Goal: Task Accomplishment & Management: Manage account settings

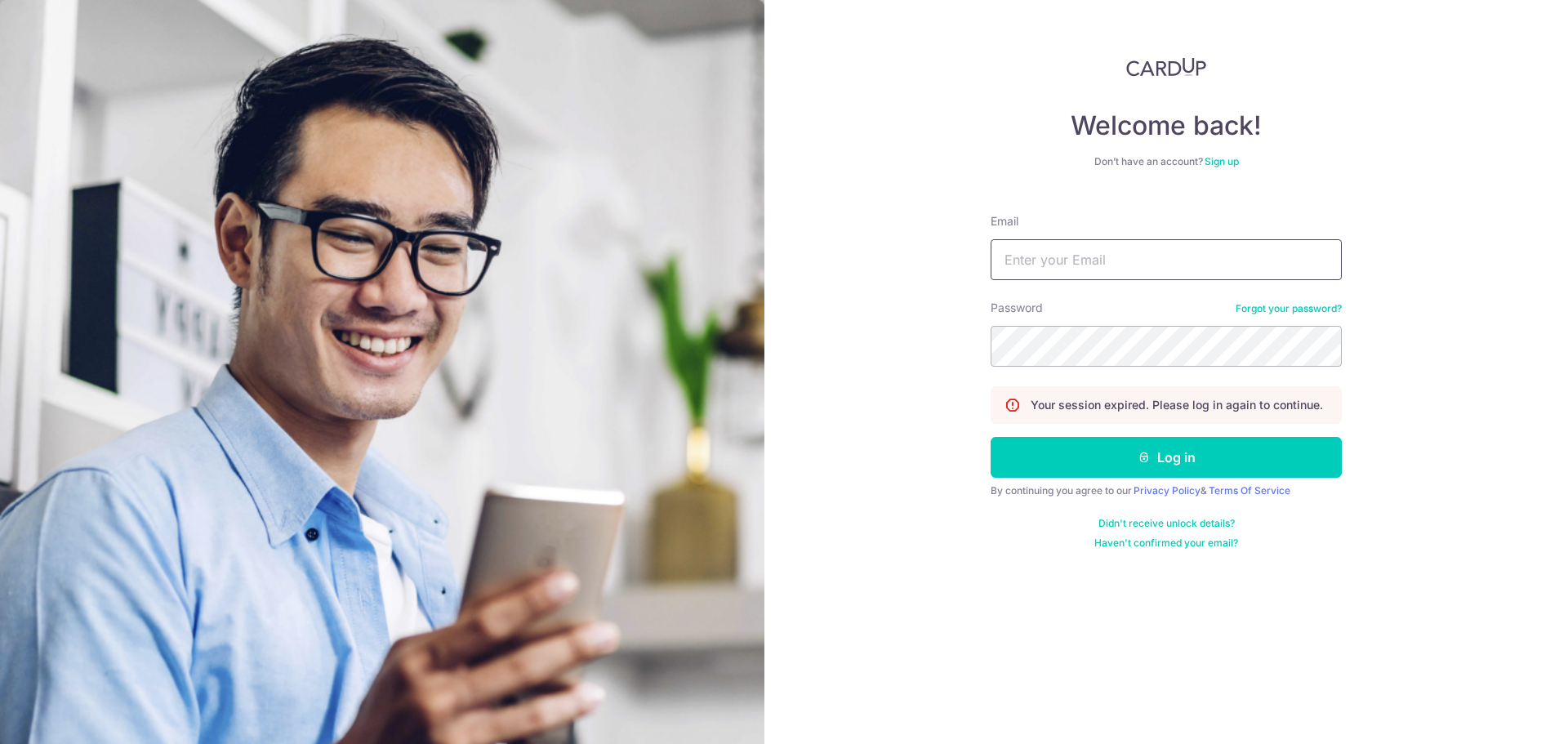
click at [1067, 270] on input "Email" at bounding box center [1166, 260] width 351 height 41
type input "vinayatcardup+smoketest@gmail.com"
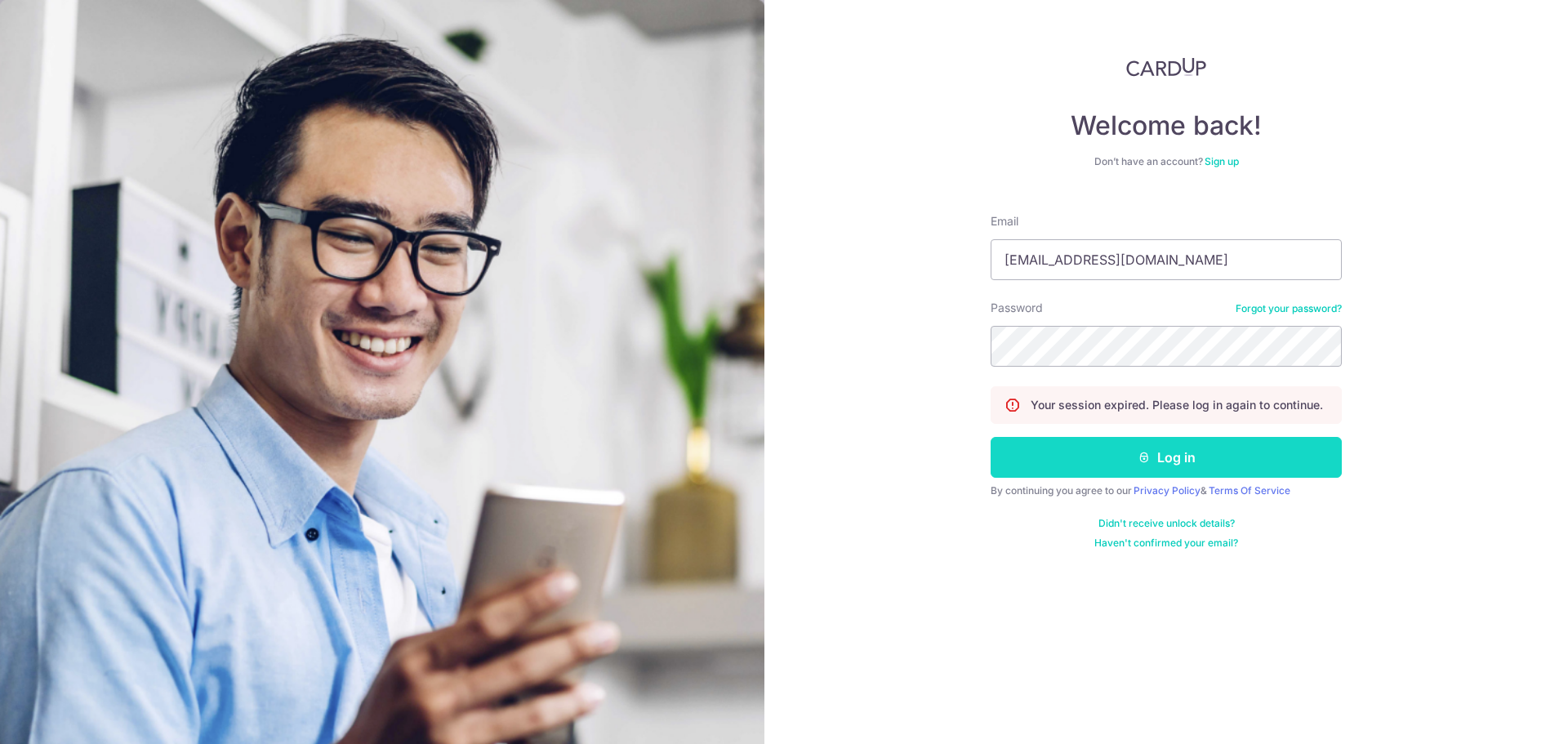
click at [1067, 461] on button "Log in" at bounding box center [1166, 457] width 351 height 41
click at [819, 192] on div "Welcome back! Don’t have an account? Sign up Email vinayatcardup+smoketest@gmai…" at bounding box center [1166, 372] width 804 height 744
click at [828, 194] on div "Welcome back! Don’t have an account? Sign up Email vinayatcardup+smoketest@gmai…" at bounding box center [1166, 372] width 804 height 744
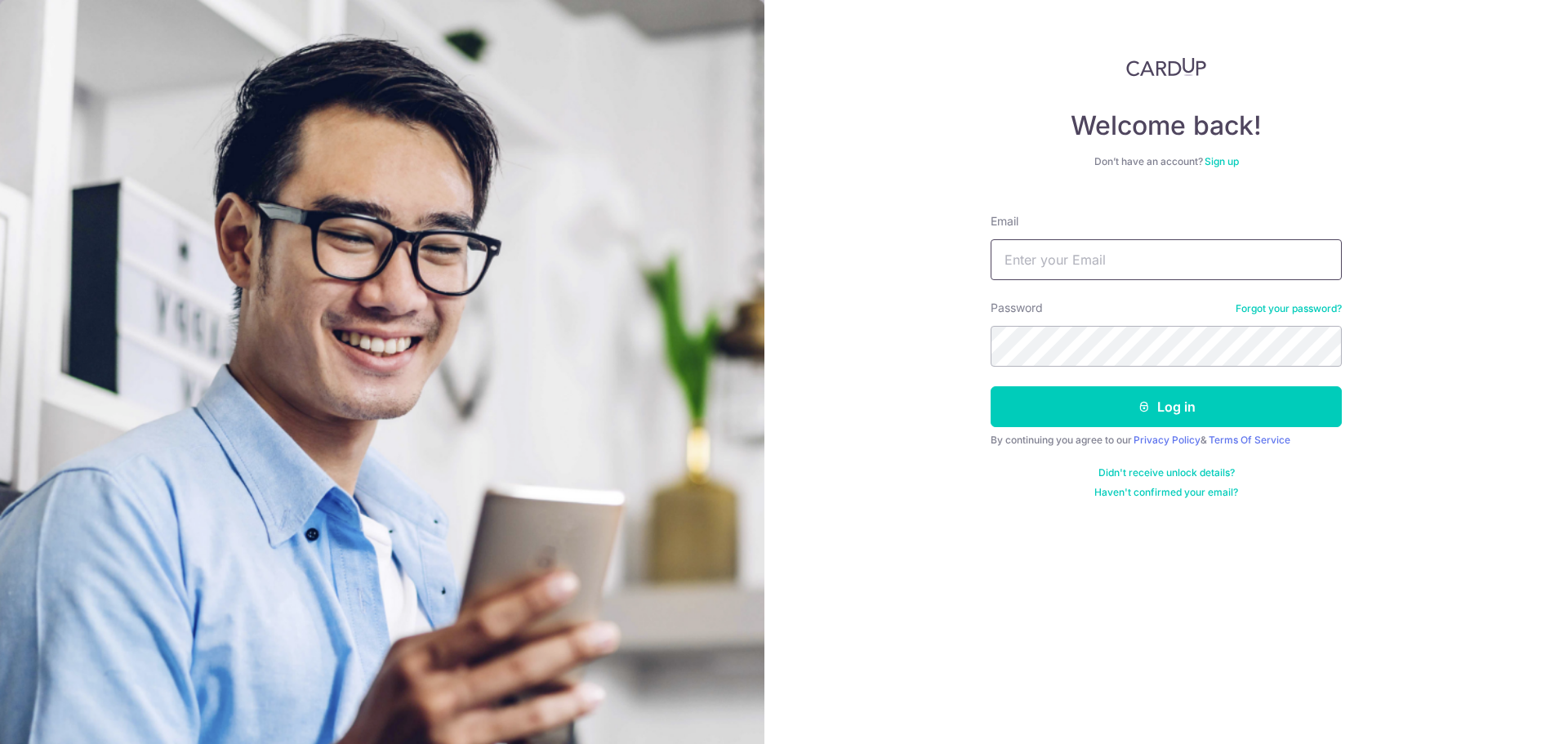
click at [1048, 251] on input "Email" at bounding box center [1166, 260] width 351 height 41
paste input "[EMAIL_ADDRESS][DOMAIN_NAME]"
type input "[EMAIL_ADDRESS][DOMAIN_NAME]"
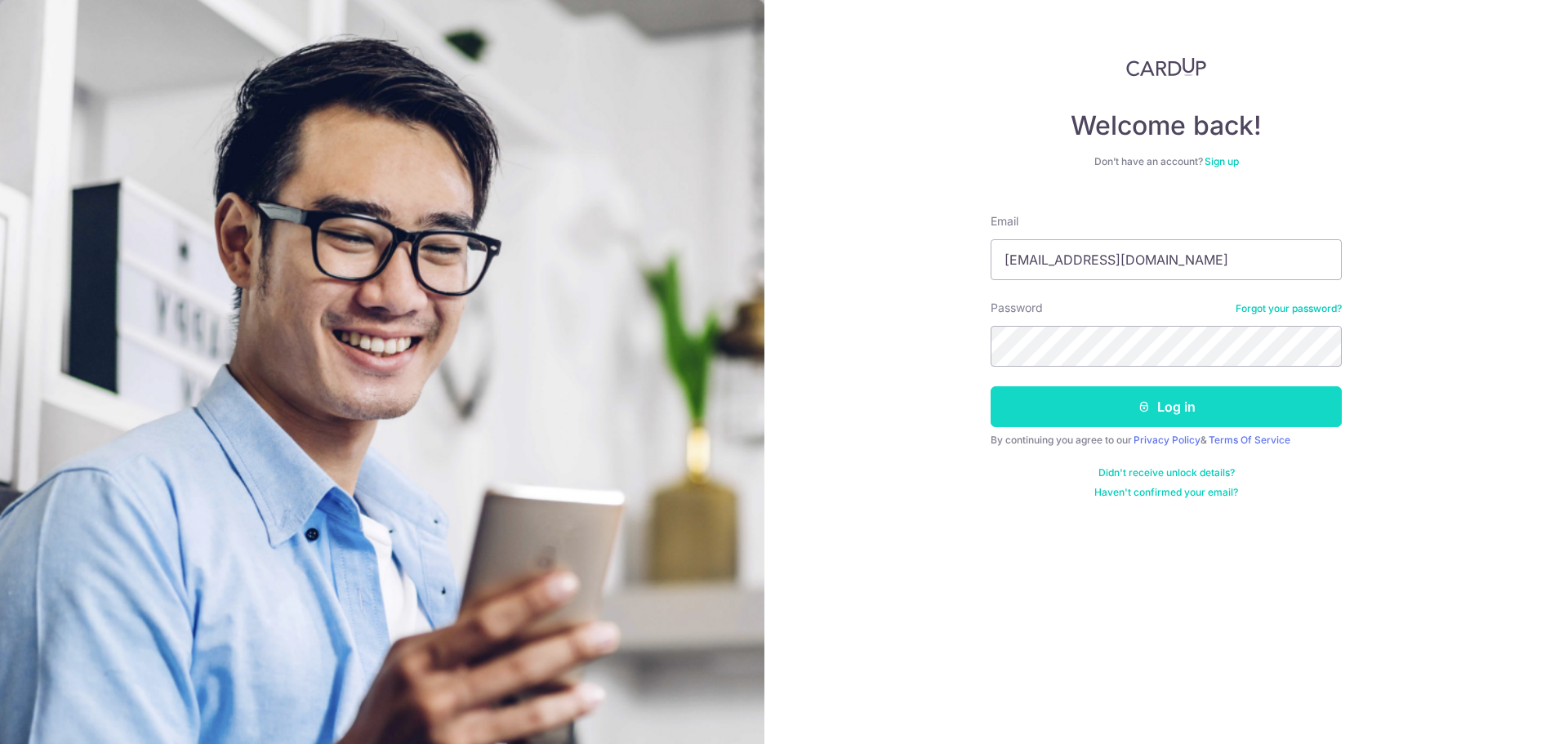
click at [1052, 408] on button "Log in" at bounding box center [1166, 407] width 351 height 41
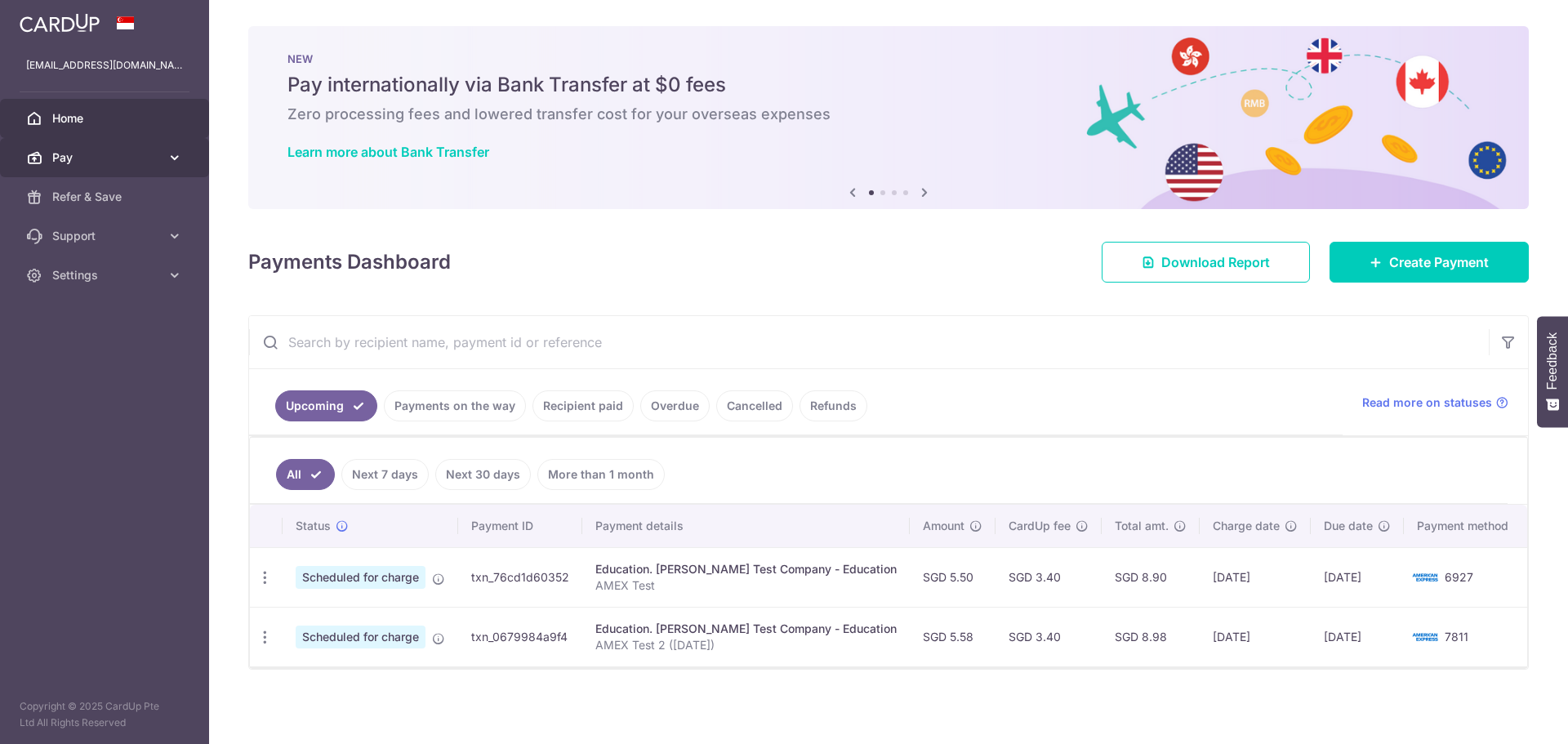
click at [102, 167] on link "Pay" at bounding box center [105, 158] width 209 height 40
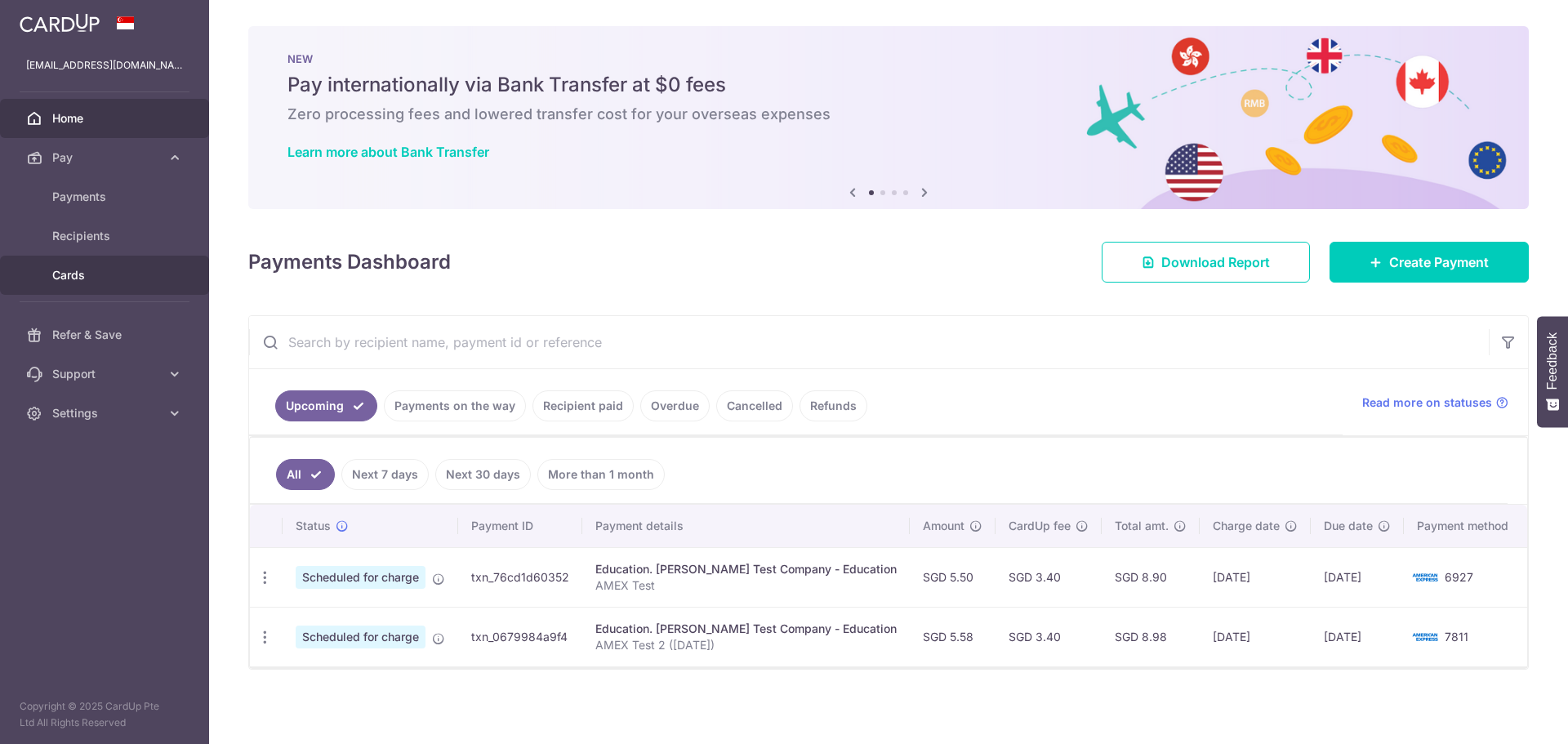
click at [91, 283] on span "Cards" at bounding box center [105, 275] width 108 height 16
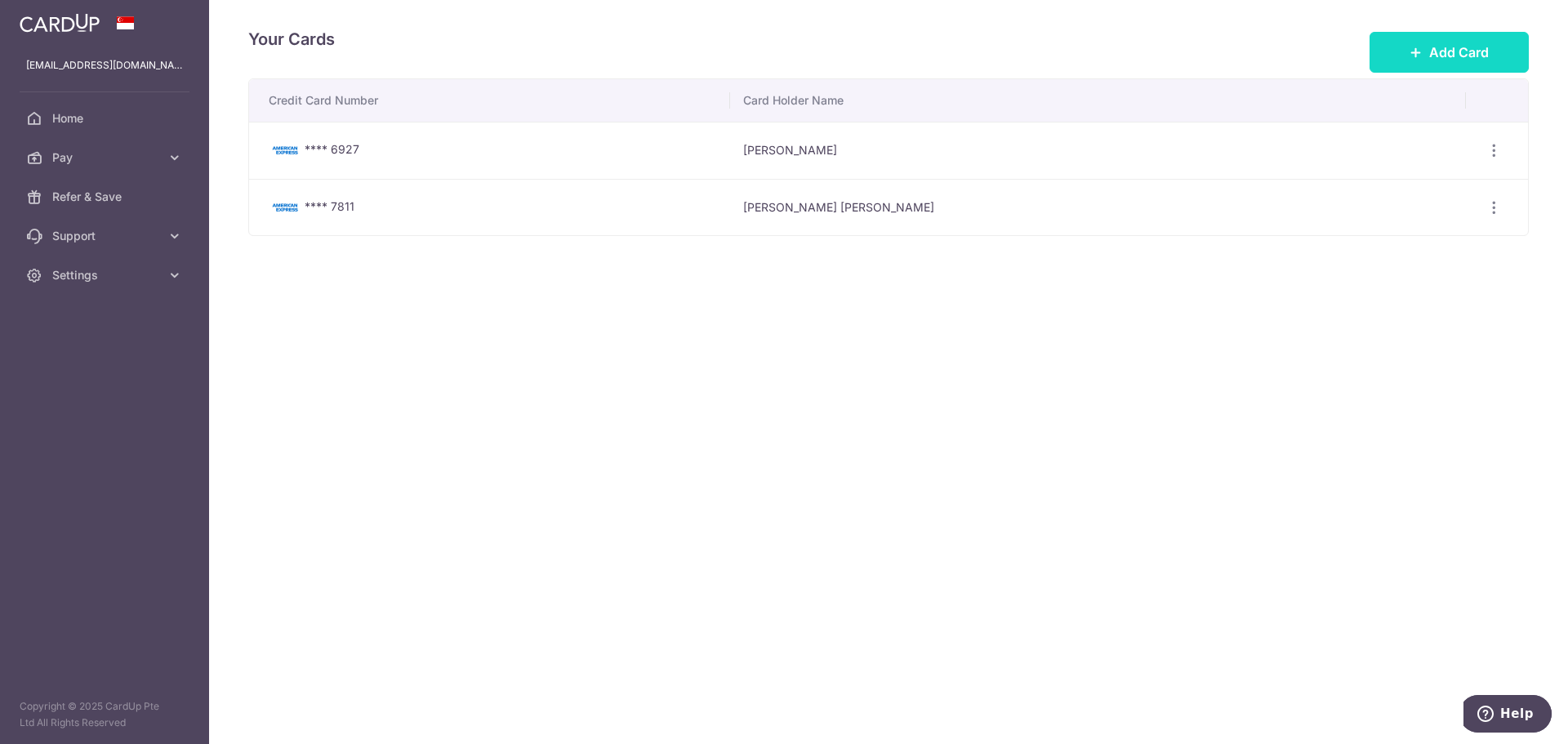
click at [1415, 47] on icon at bounding box center [1416, 53] width 13 height 13
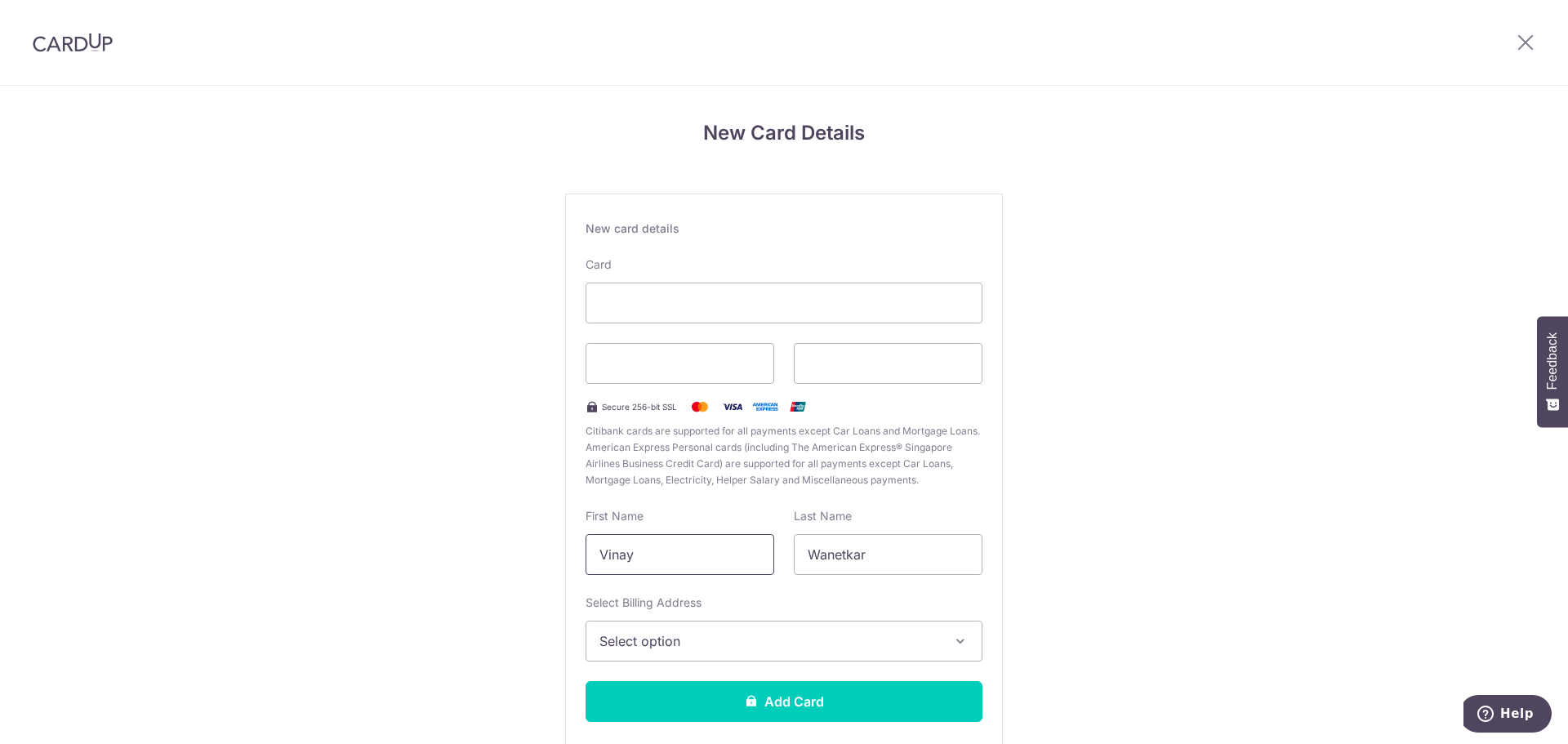
click at [654, 556] on input "Vinay" at bounding box center [679, 554] width 189 height 41
type input "Sarazen"
type input "Syailendra"
click at [964, 644] on button "Select option" at bounding box center [784, 641] width 397 height 41
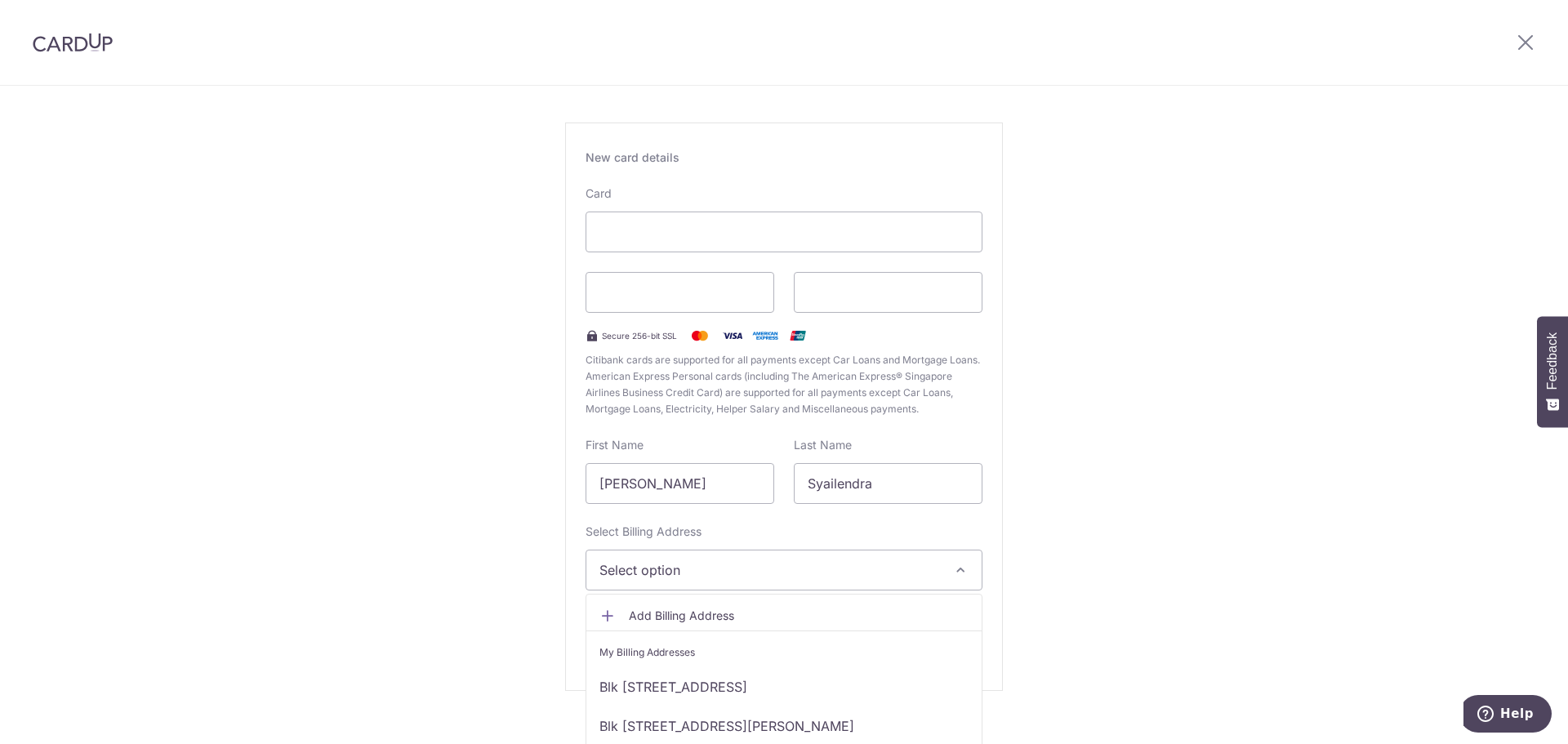
scroll to position [95, 0]
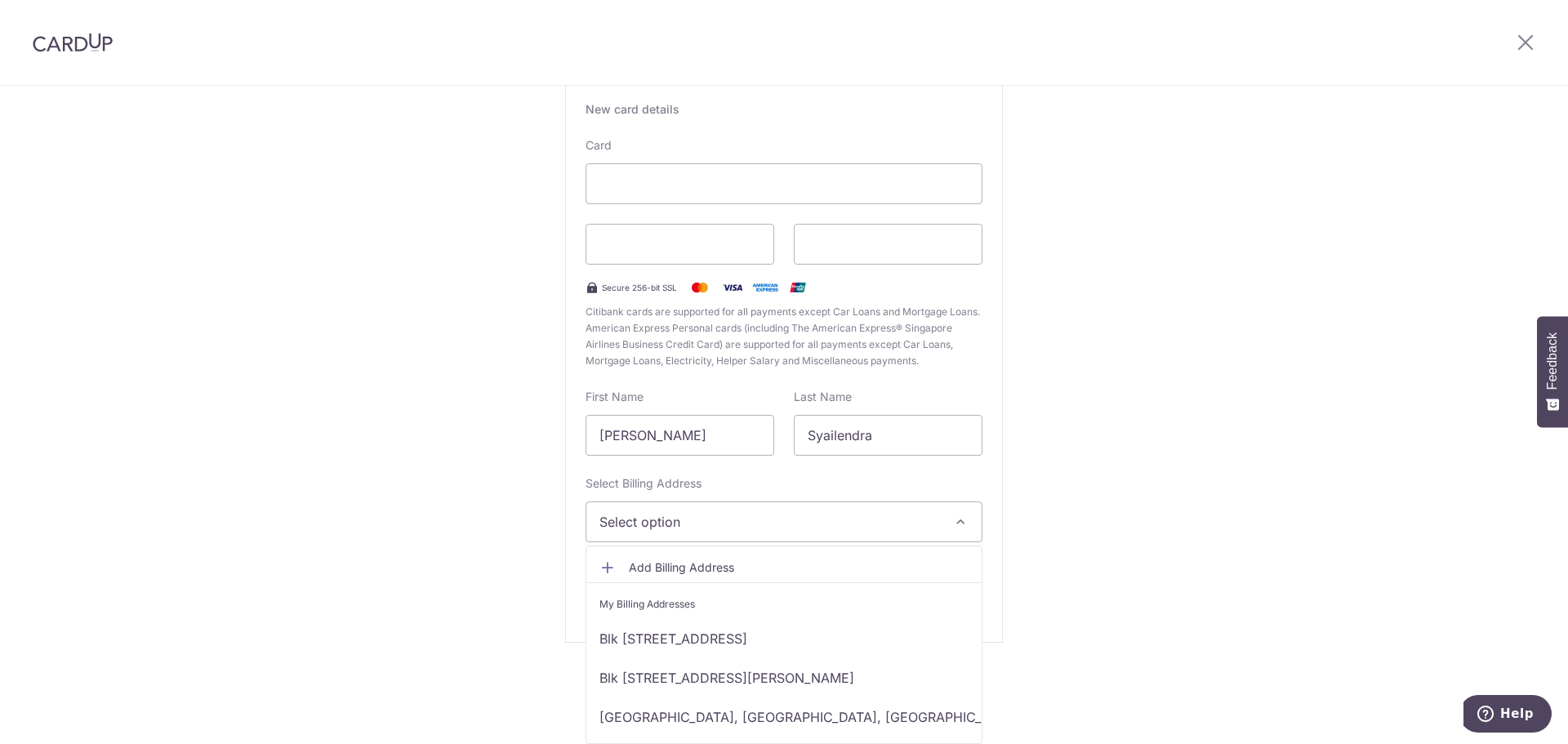
click at [1077, 476] on div "New Card Details New card details Card Secure 256-bit SSL Citibank cards are su…" at bounding box center [784, 343] width 1568 height 753
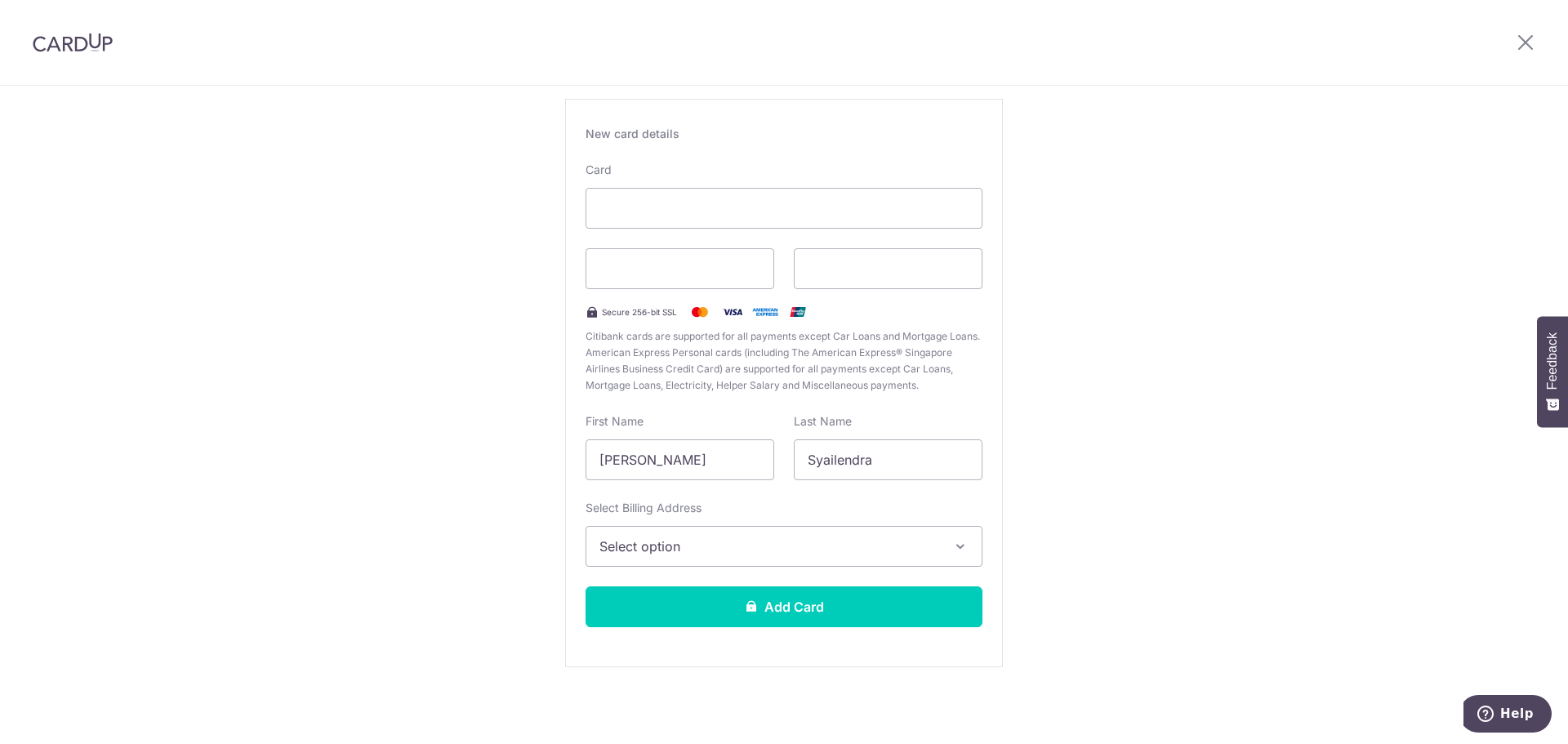
scroll to position [0, 0]
click at [843, 541] on span "Select option" at bounding box center [769, 546] width 339 height 20
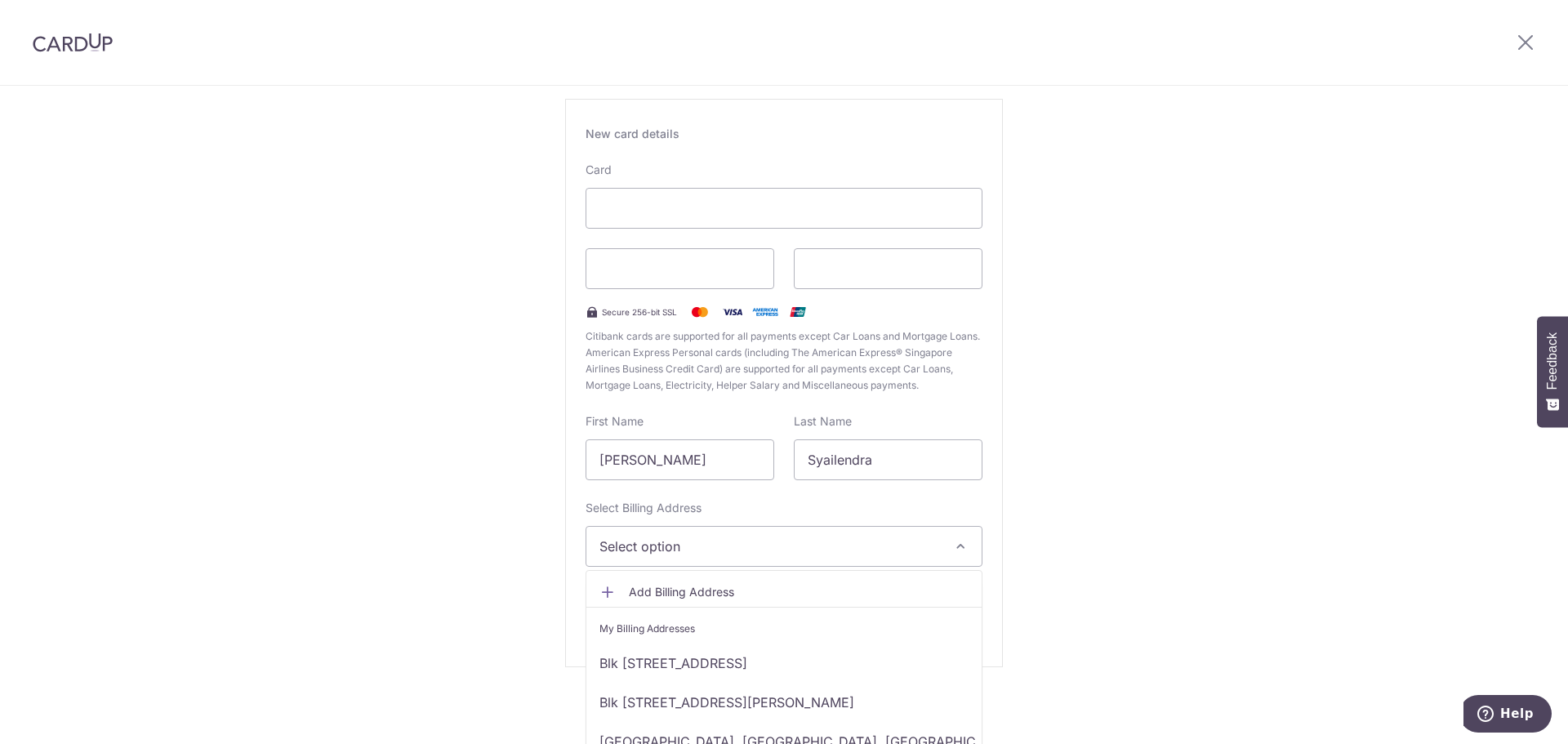
click at [770, 590] on span "Add Billing Address" at bounding box center [798, 592] width 339 height 16
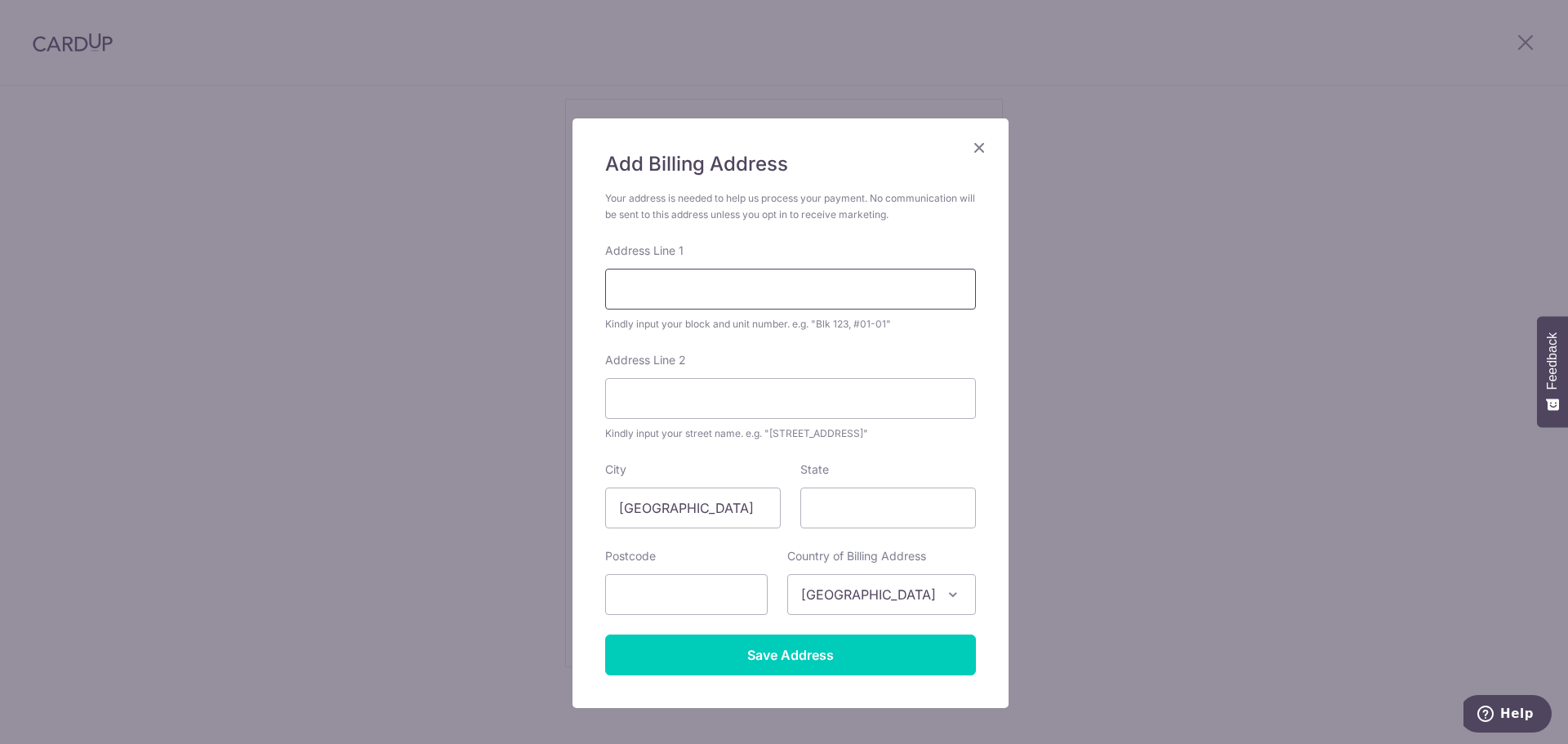
drag, startPoint x: 709, startPoint y: 288, endPoint x: 718, endPoint y: 288, distance: 9.0
click at [709, 288] on input "Address Line 1" at bounding box center [791, 289] width 371 height 41
type input "B-6-9 Atmosfera Condo"
type input "Jalan Pipit 4, Bandar Puchong Jaya"
type input "Selangor"
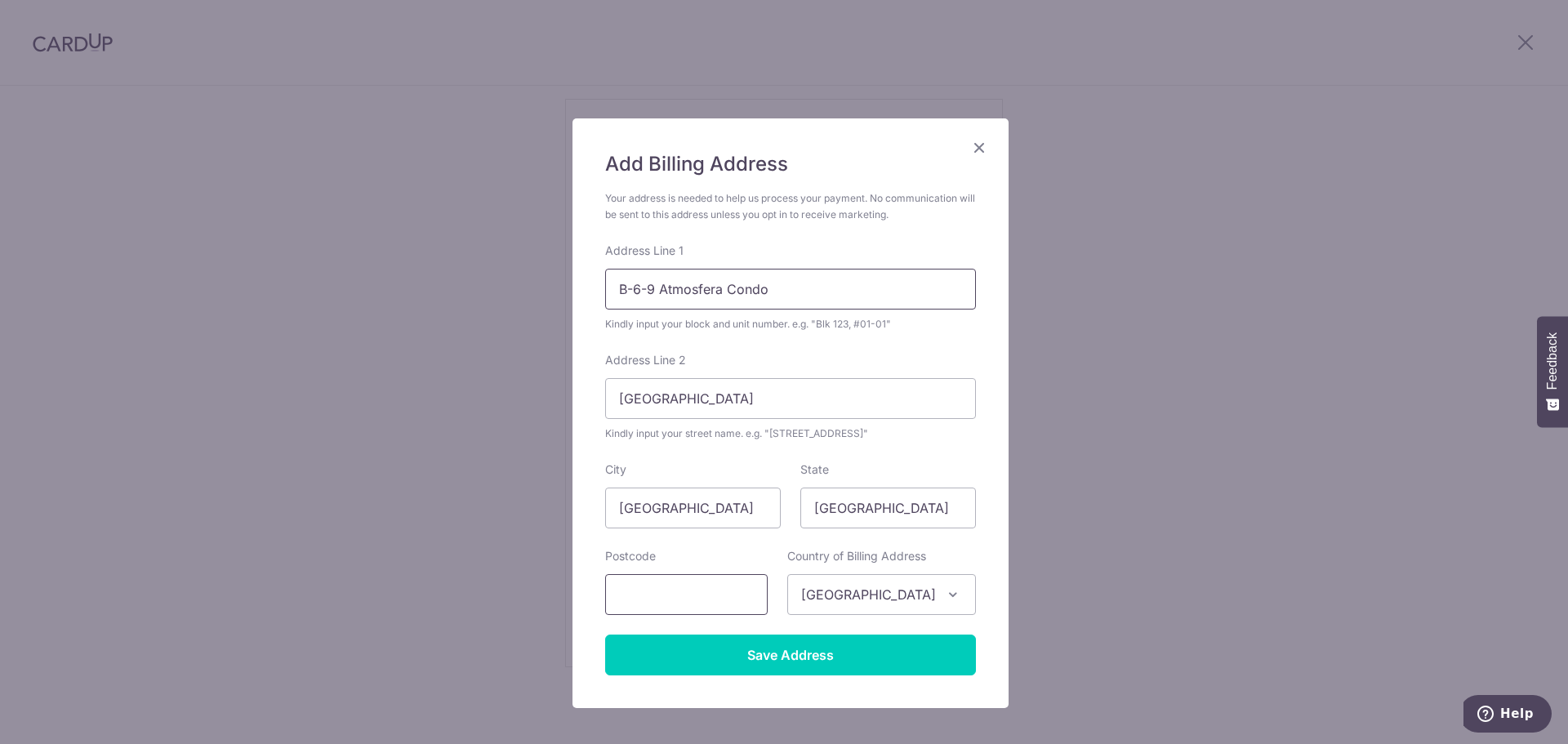
type input "47170"
type input "B-6-9 Atmosfera Condo"
select select "159"
click at [787, 277] on input "B-6-9 Atmosfera Condo" at bounding box center [791, 289] width 371 height 41
type input "B-6-9 Atmosfera Condo"
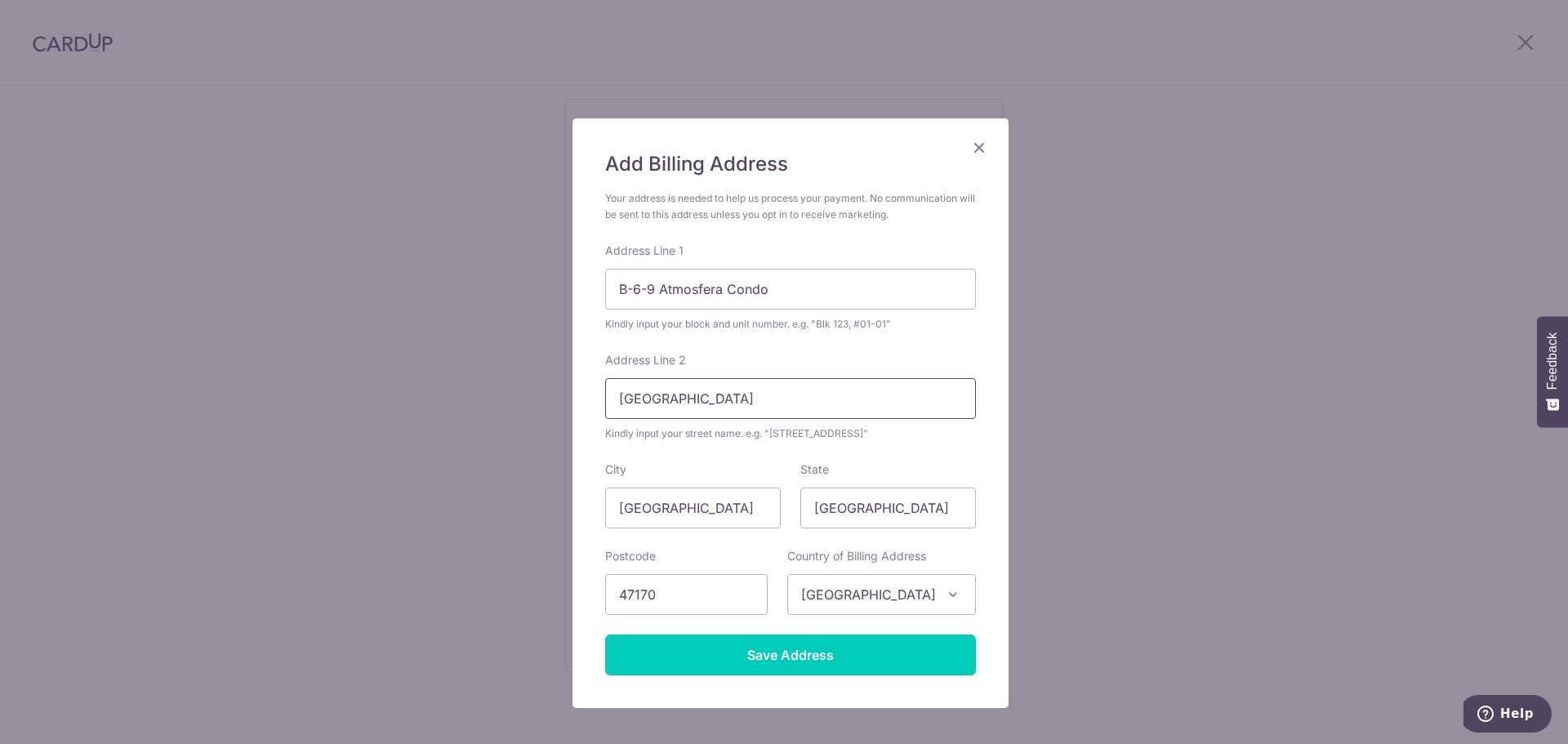
click at [926, 391] on input "Jalan Pipit 4, Bandar Puchong Jaya" at bounding box center [791, 399] width 371 height 41
type input "Jalan Pipit 4, Bandar Puchong Jaya"
click at [639, 507] on input "Singapore" at bounding box center [693, 508] width 175 height 41
type input "S"
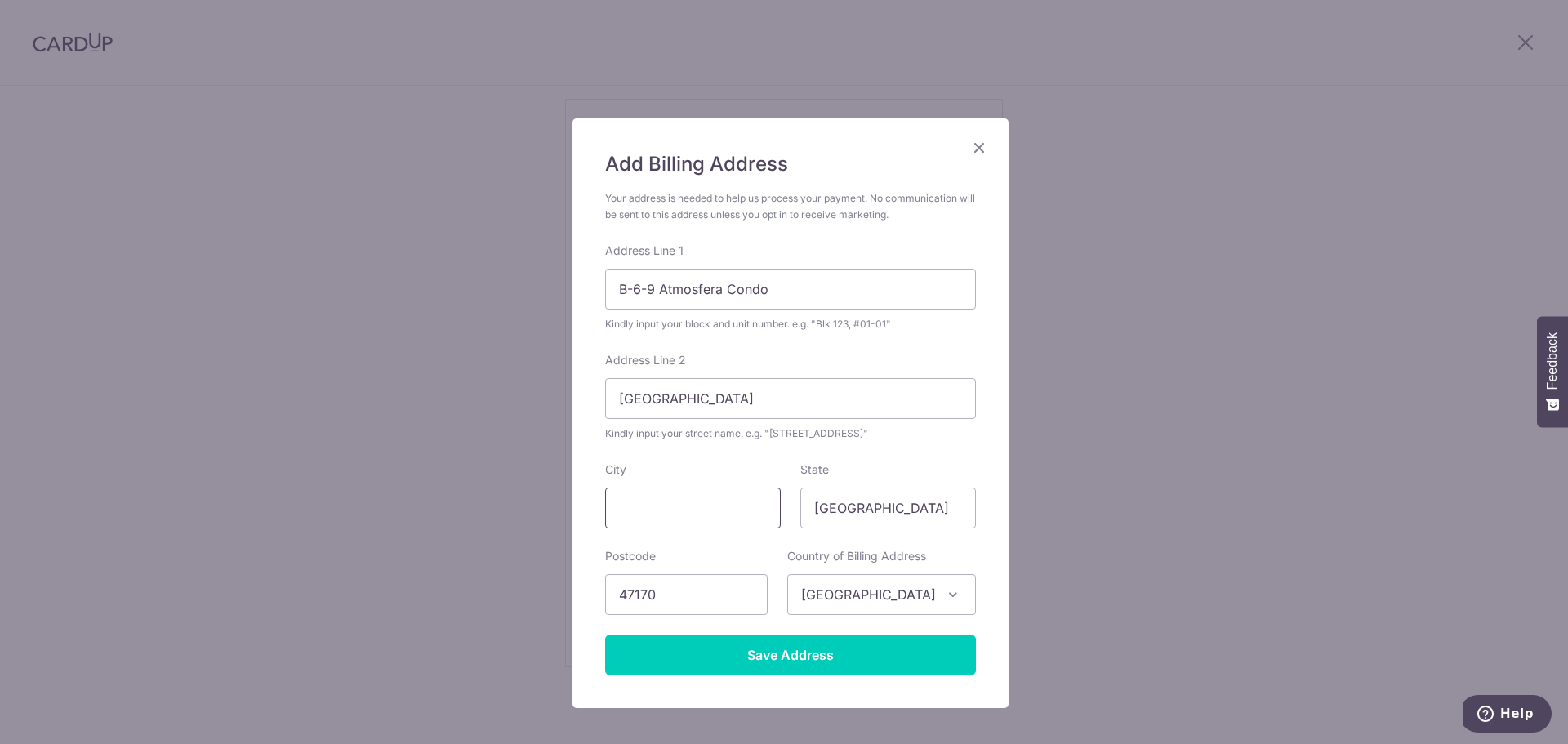
type input "y"
type input "Puchong"
type input "Selangor"
click at [686, 597] on input "47170" at bounding box center [686, 595] width 162 height 41
type input "47170"
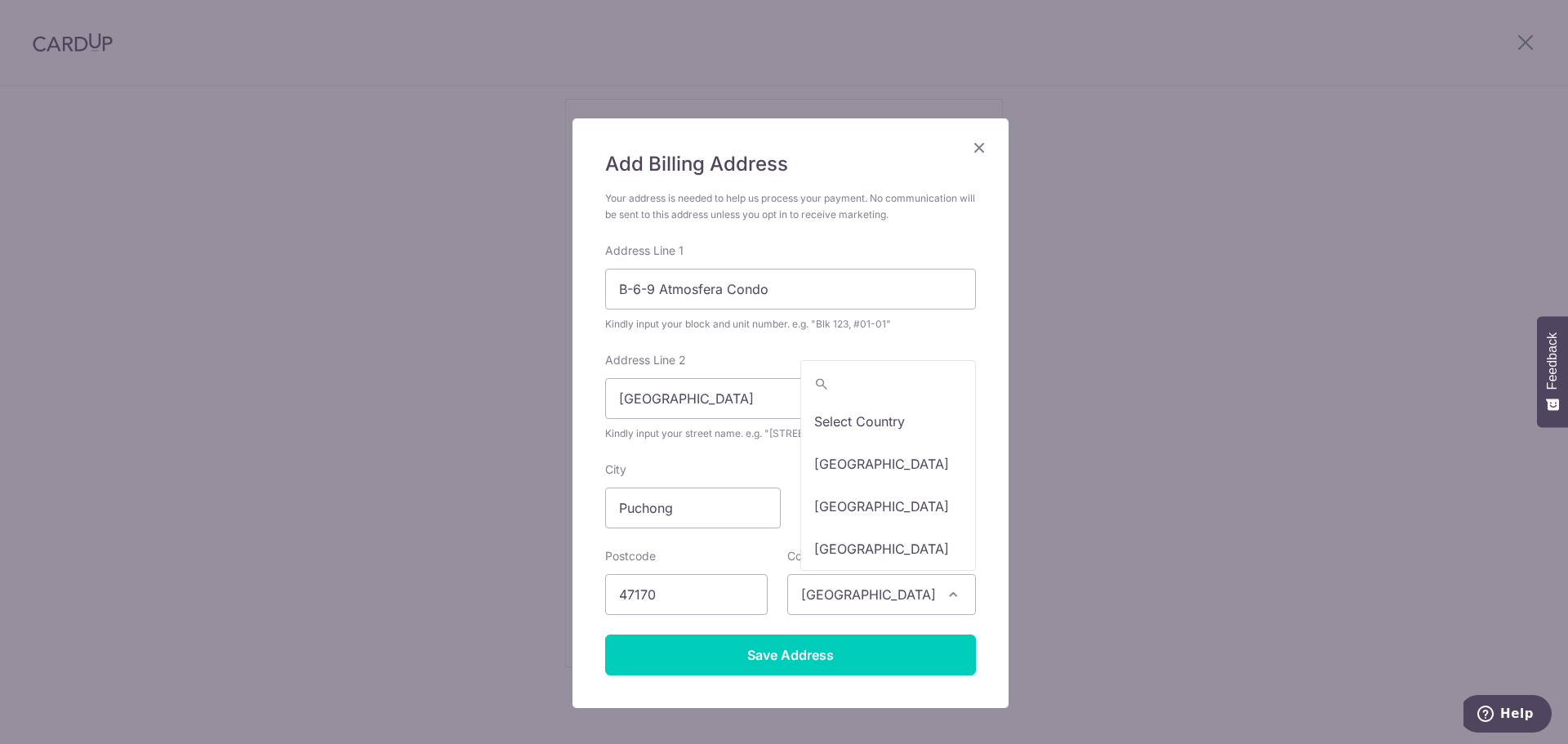
click at [893, 601] on span "Singapore" at bounding box center [881, 595] width 187 height 40
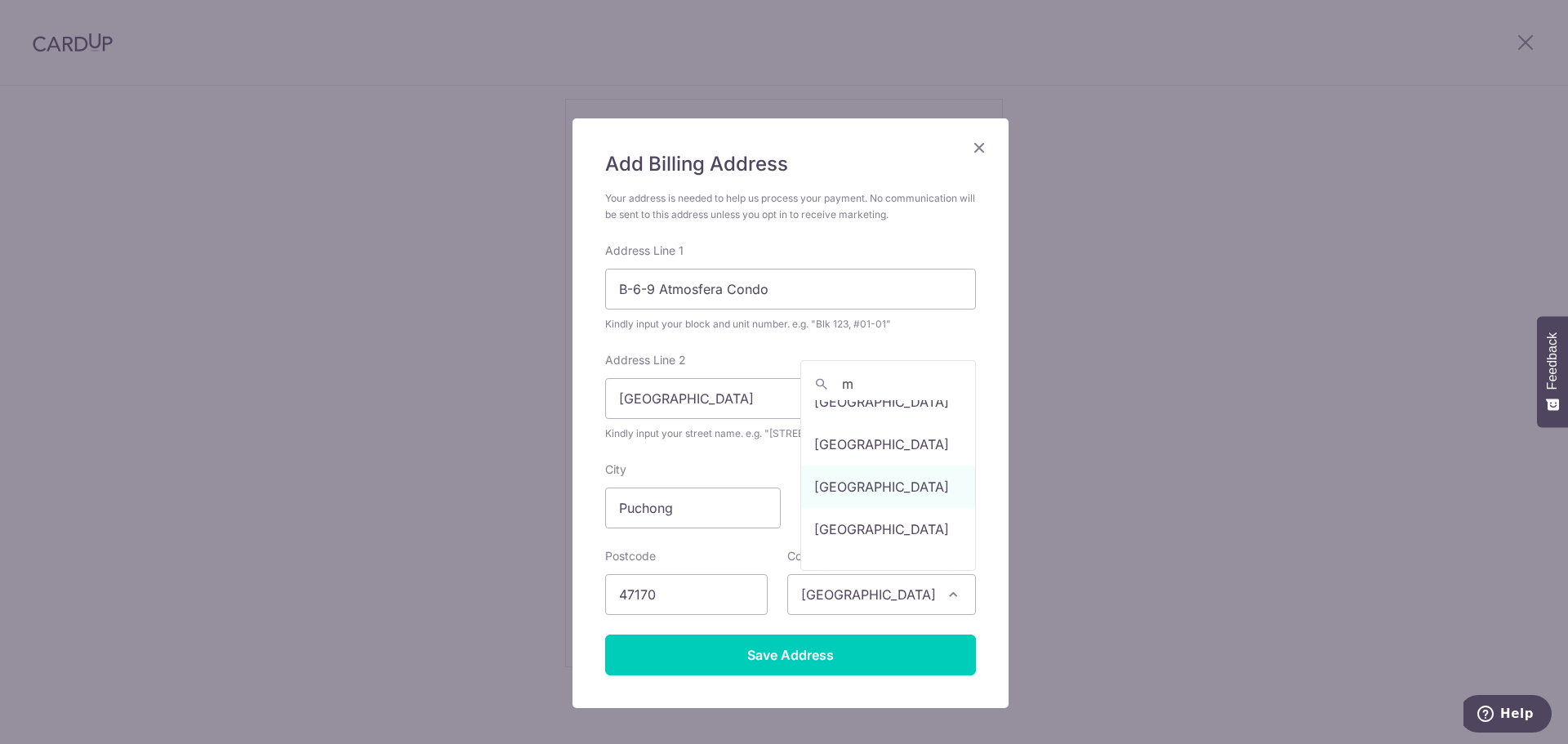
scroll to position [1150, 0]
type input "m"
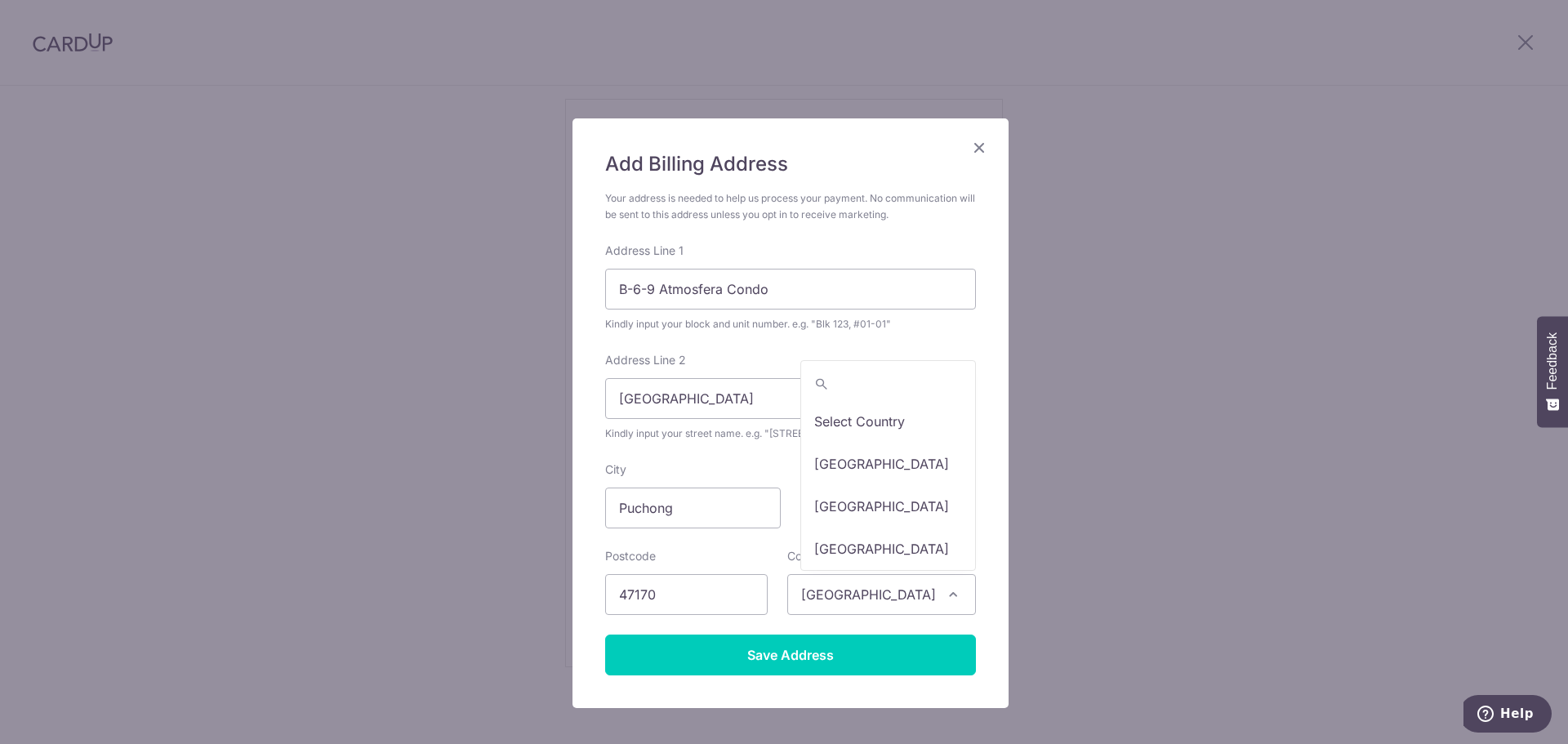
click at [853, 584] on span "Singapore" at bounding box center [881, 595] width 187 height 40
click at [940, 585] on span "Singapore" at bounding box center [881, 595] width 189 height 41
click at [866, 585] on span "Singapore" at bounding box center [881, 595] width 187 height 40
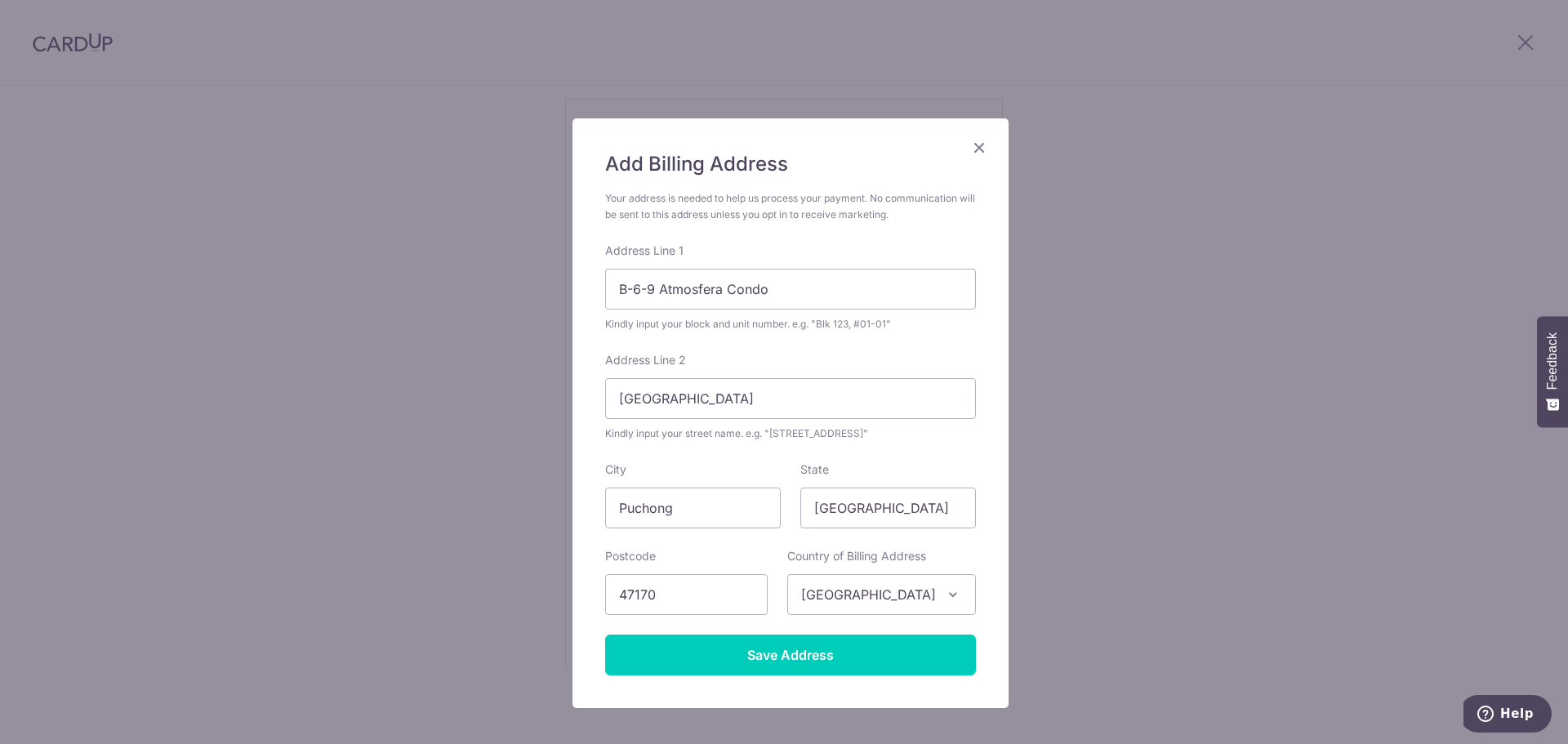
click at [907, 583] on span "Singapore" at bounding box center [881, 595] width 187 height 40
click at [951, 597] on span at bounding box center [953, 595] width 20 height 20
click at [866, 583] on span "[GEOGRAPHIC_DATA]" at bounding box center [881, 595] width 187 height 40
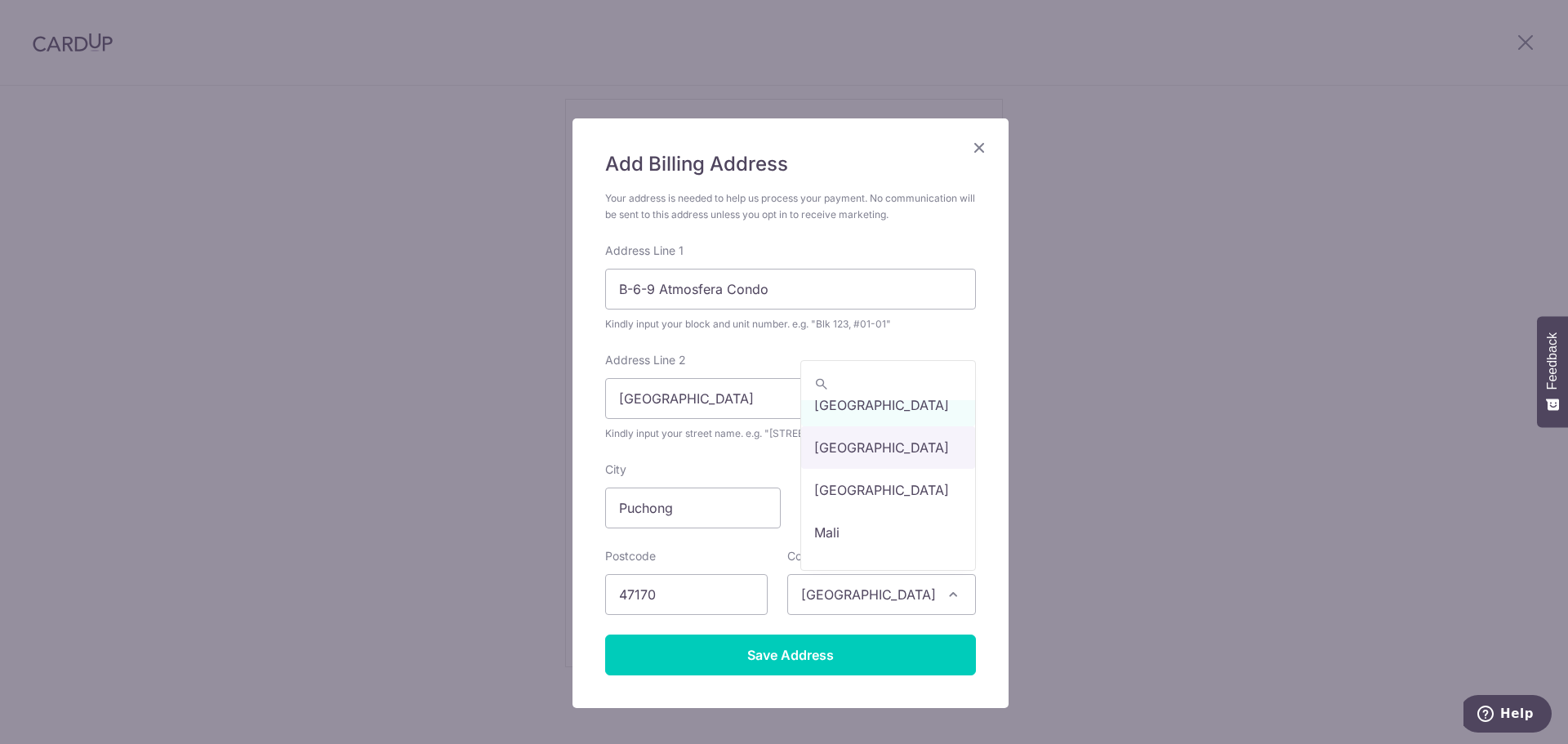
click at [866, 583] on span "[GEOGRAPHIC_DATA]" at bounding box center [881, 595] width 187 height 40
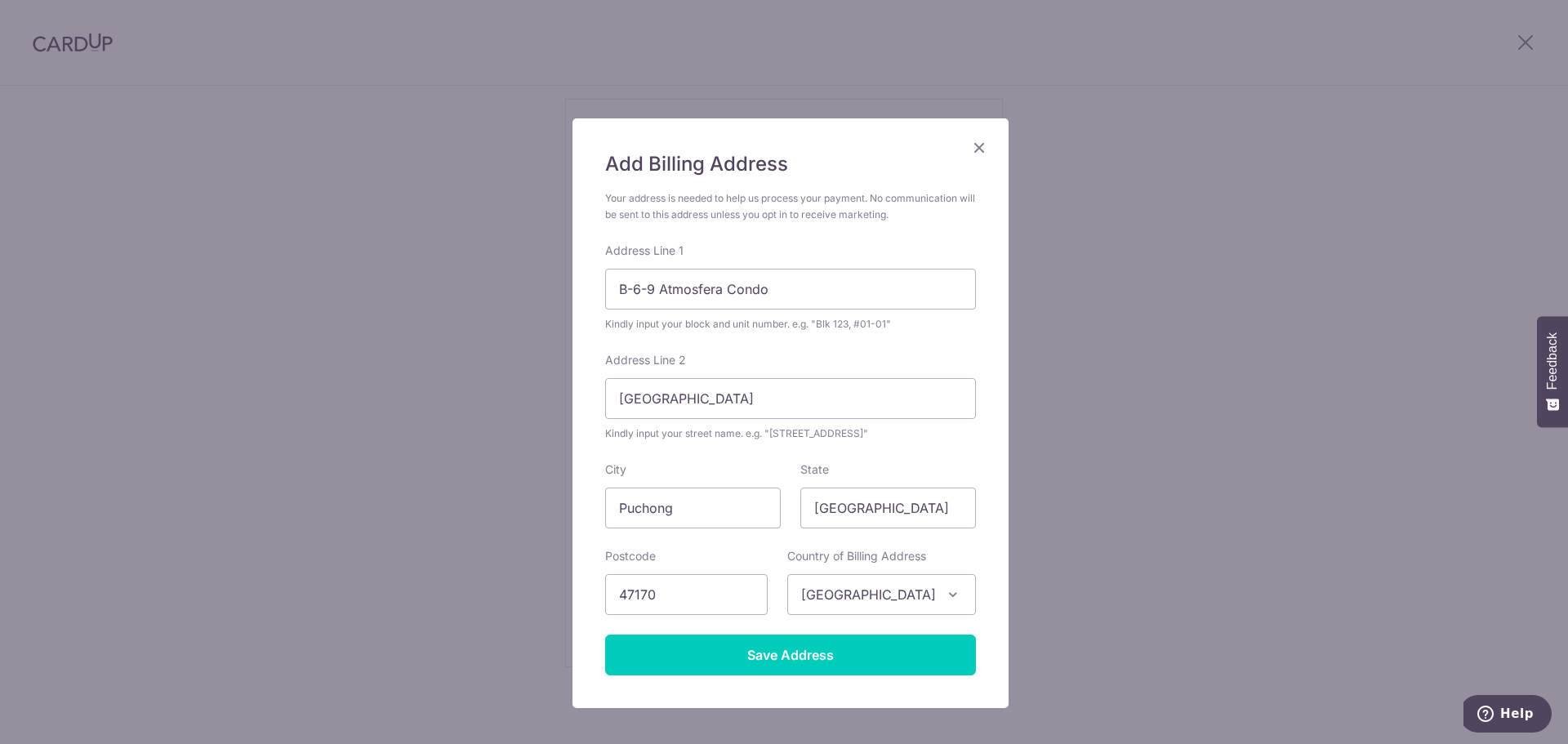
click at [876, 583] on span "[GEOGRAPHIC_DATA]" at bounding box center [881, 595] width 187 height 40
select select "159"
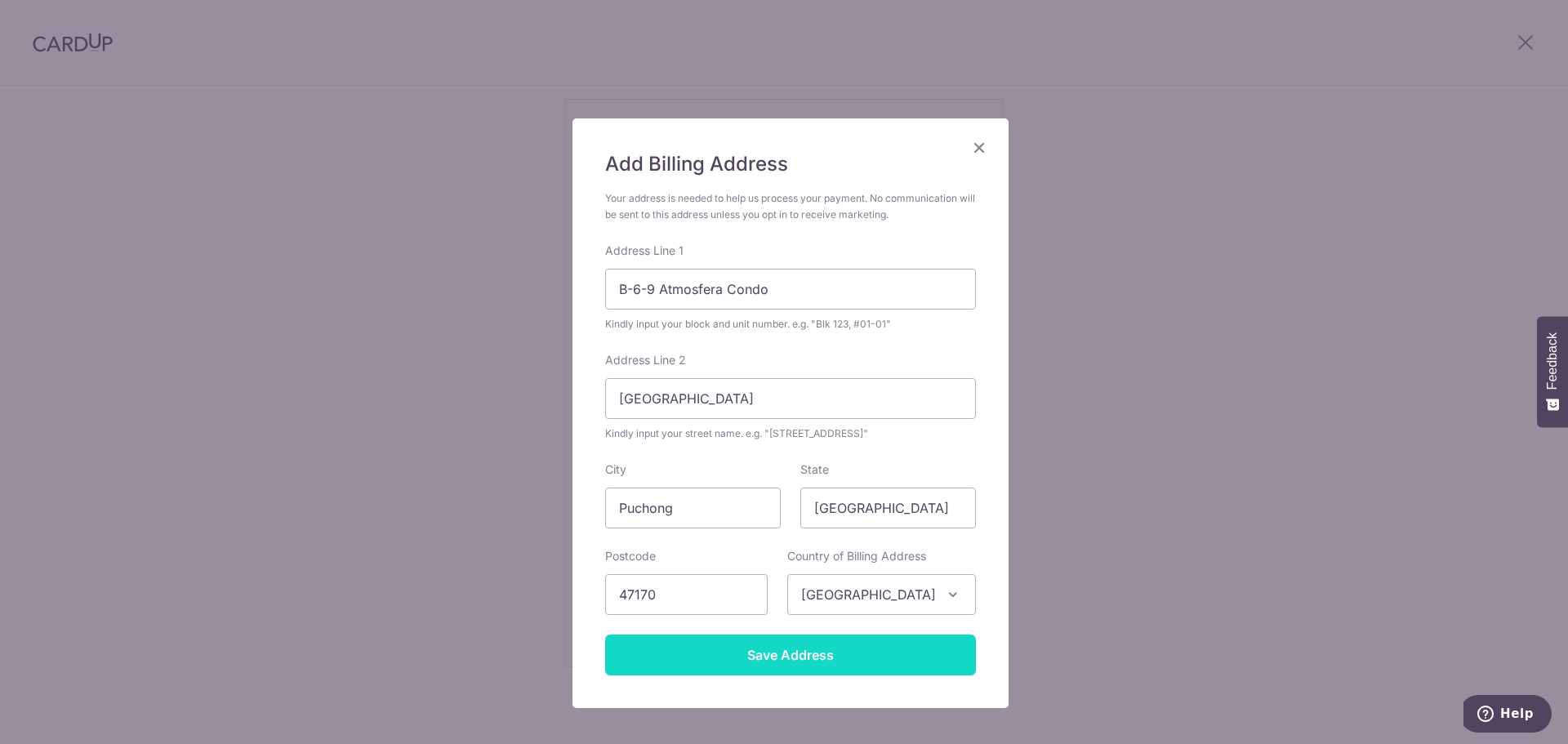
click at [810, 661] on input "Save Address" at bounding box center [791, 655] width 371 height 41
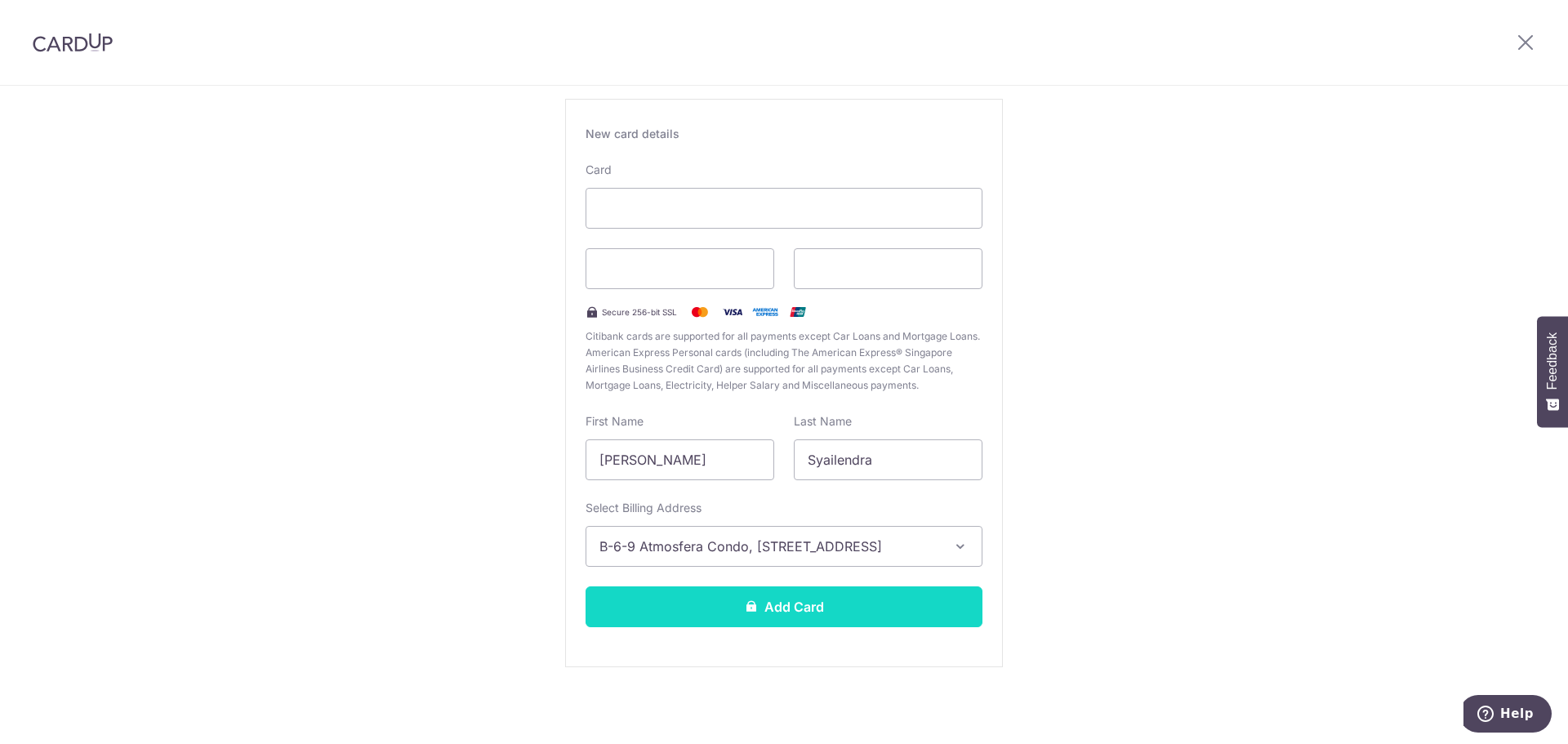
click at [908, 618] on button "Add Card" at bounding box center [784, 607] width 397 height 41
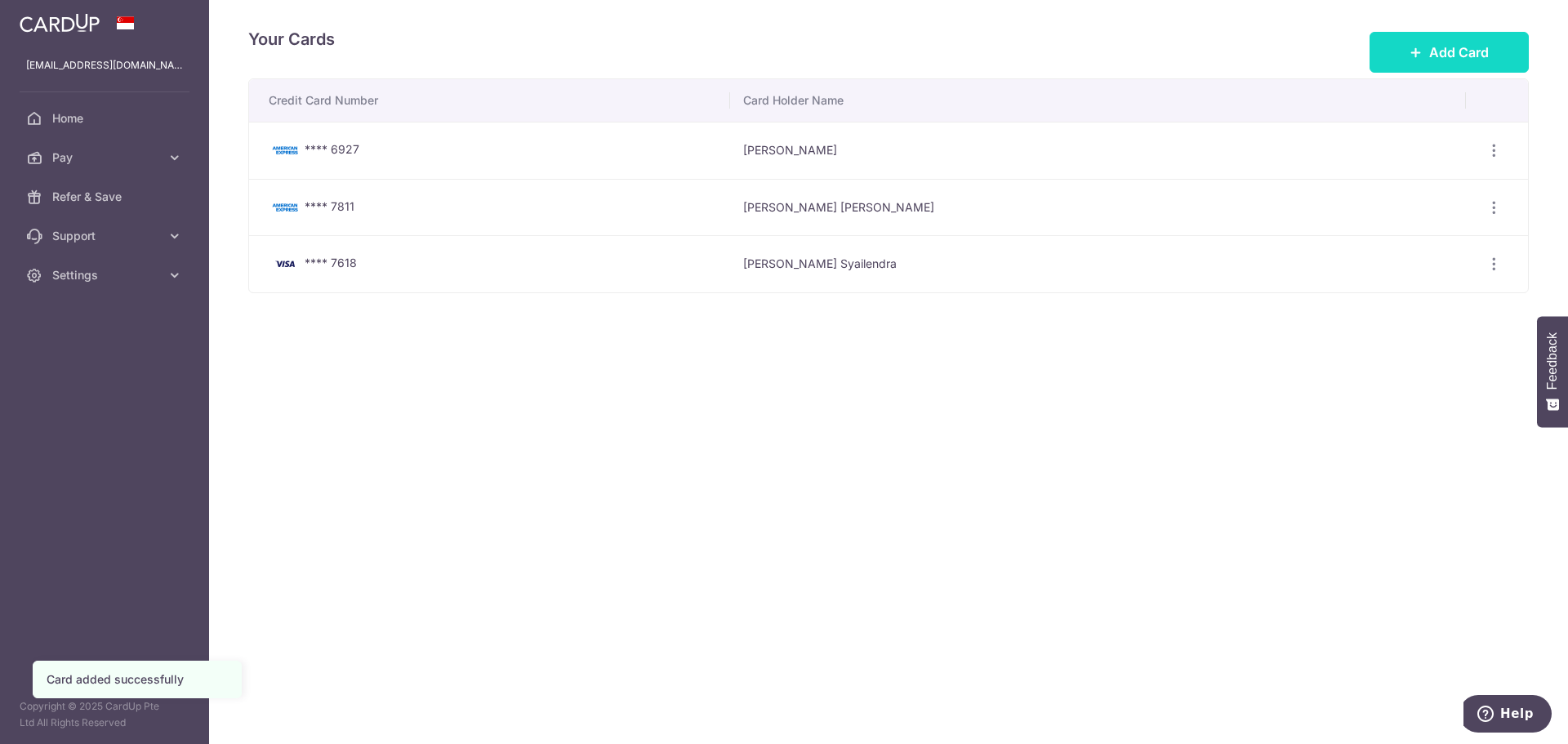
click at [1388, 59] on button "Add Card" at bounding box center [1449, 53] width 159 height 41
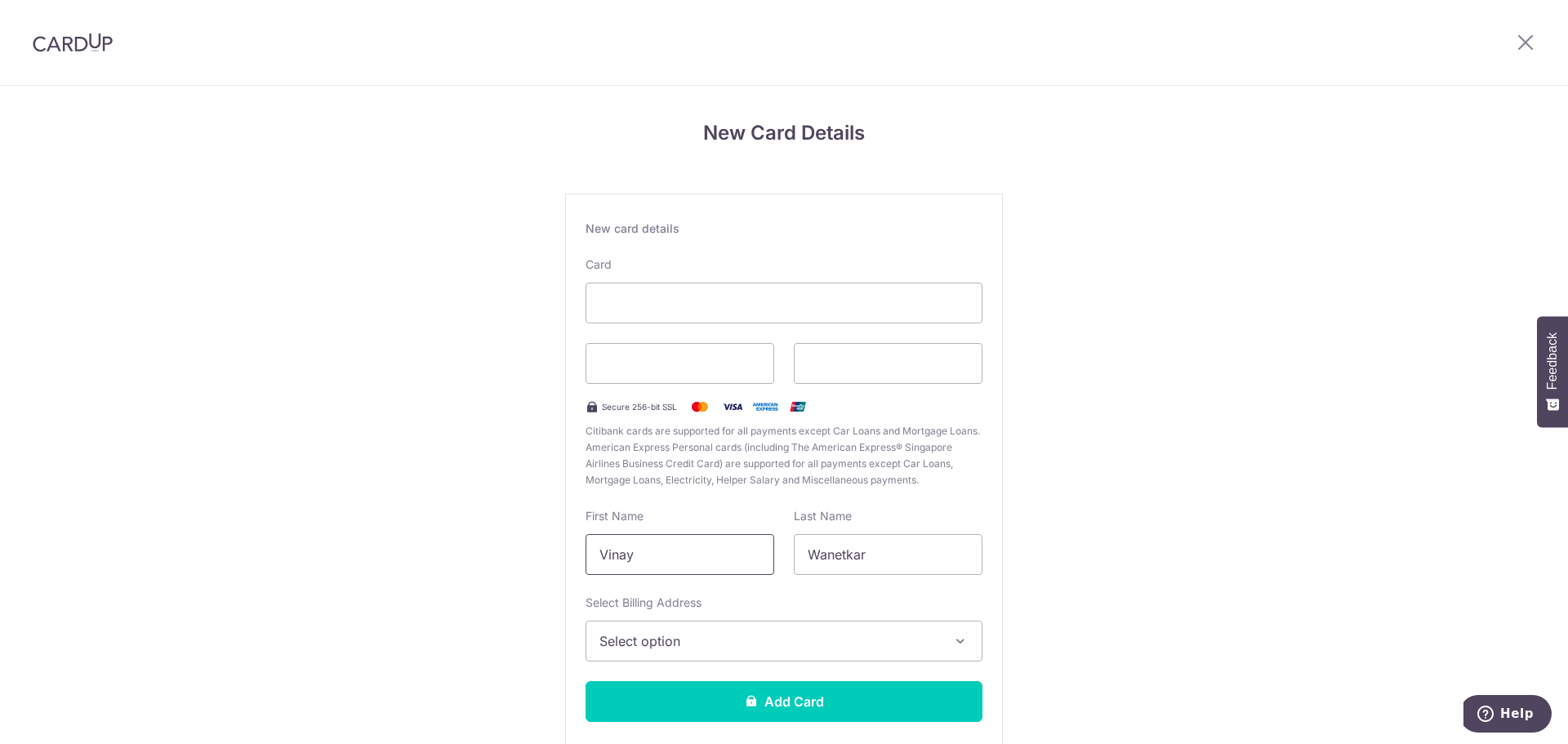
click at [713, 557] on input "Vinay" at bounding box center [679, 554] width 189 height 41
type input "[PERSON_NAME]"
type input "Syailendra"
click at [863, 643] on span "Select option" at bounding box center [769, 641] width 339 height 20
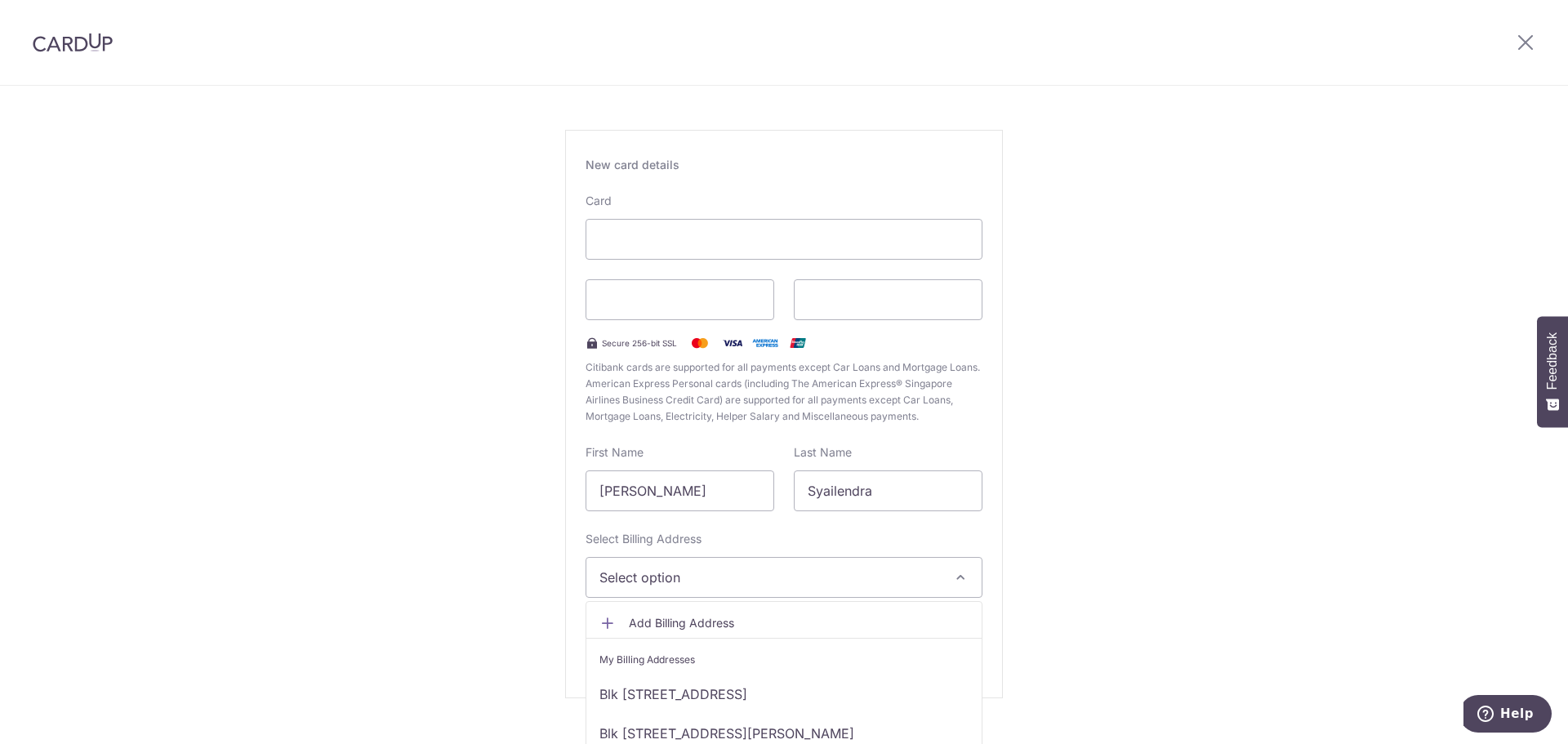
scroll to position [95, 0]
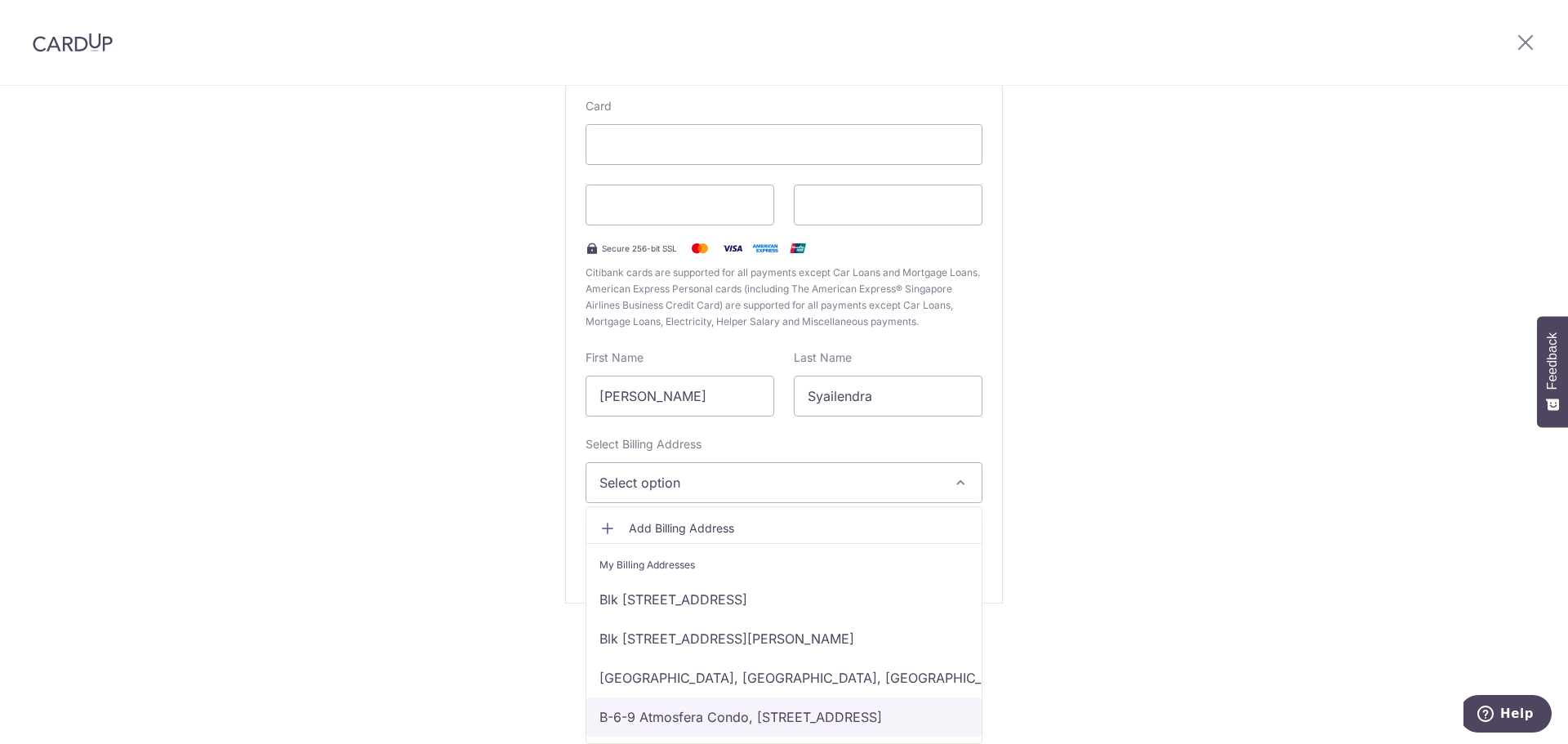
click at [861, 717] on link "B-6-9 Atmosfera Condo, [STREET_ADDRESS]" at bounding box center [784, 718] width 395 height 40
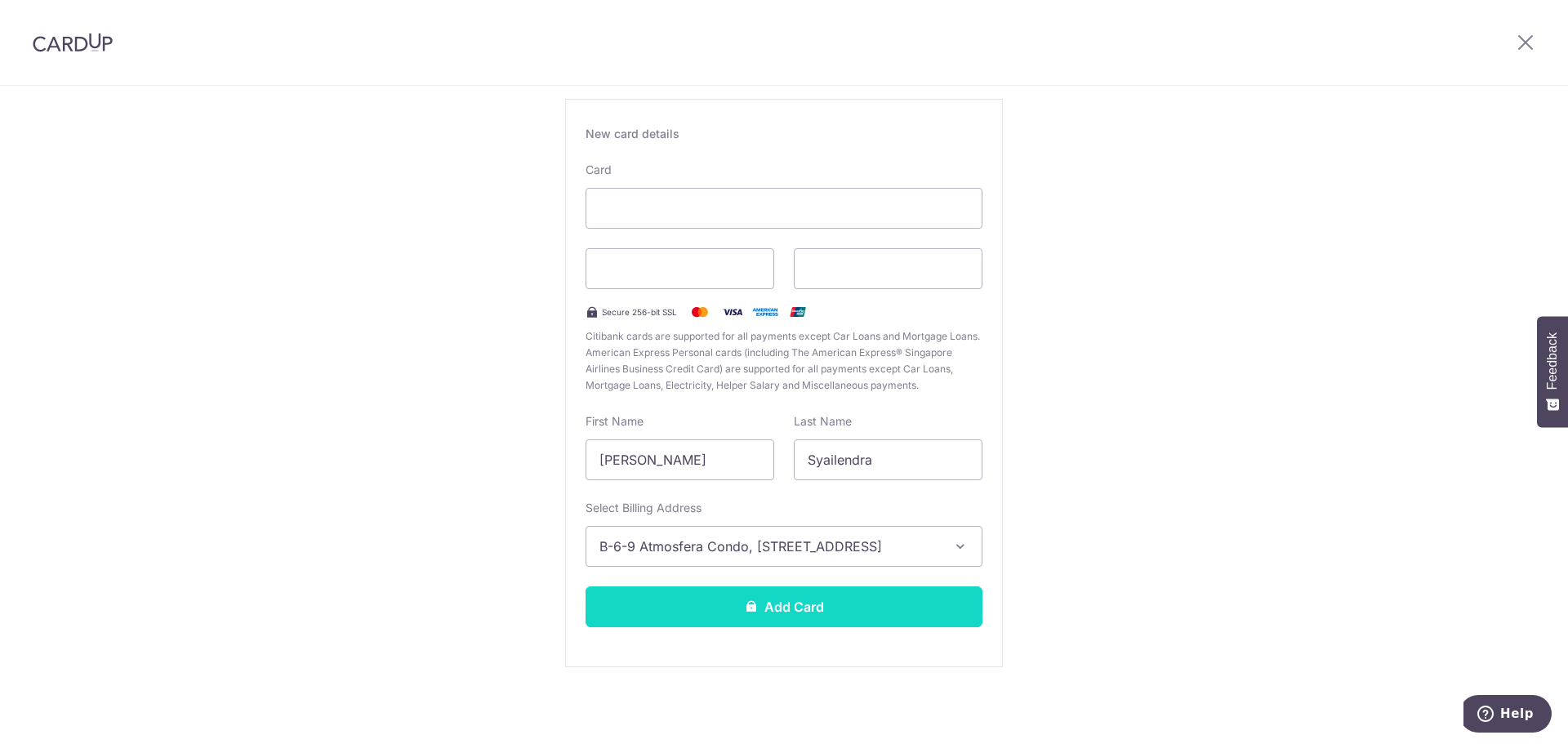
click at [760, 615] on button "Add Card" at bounding box center [784, 607] width 397 height 41
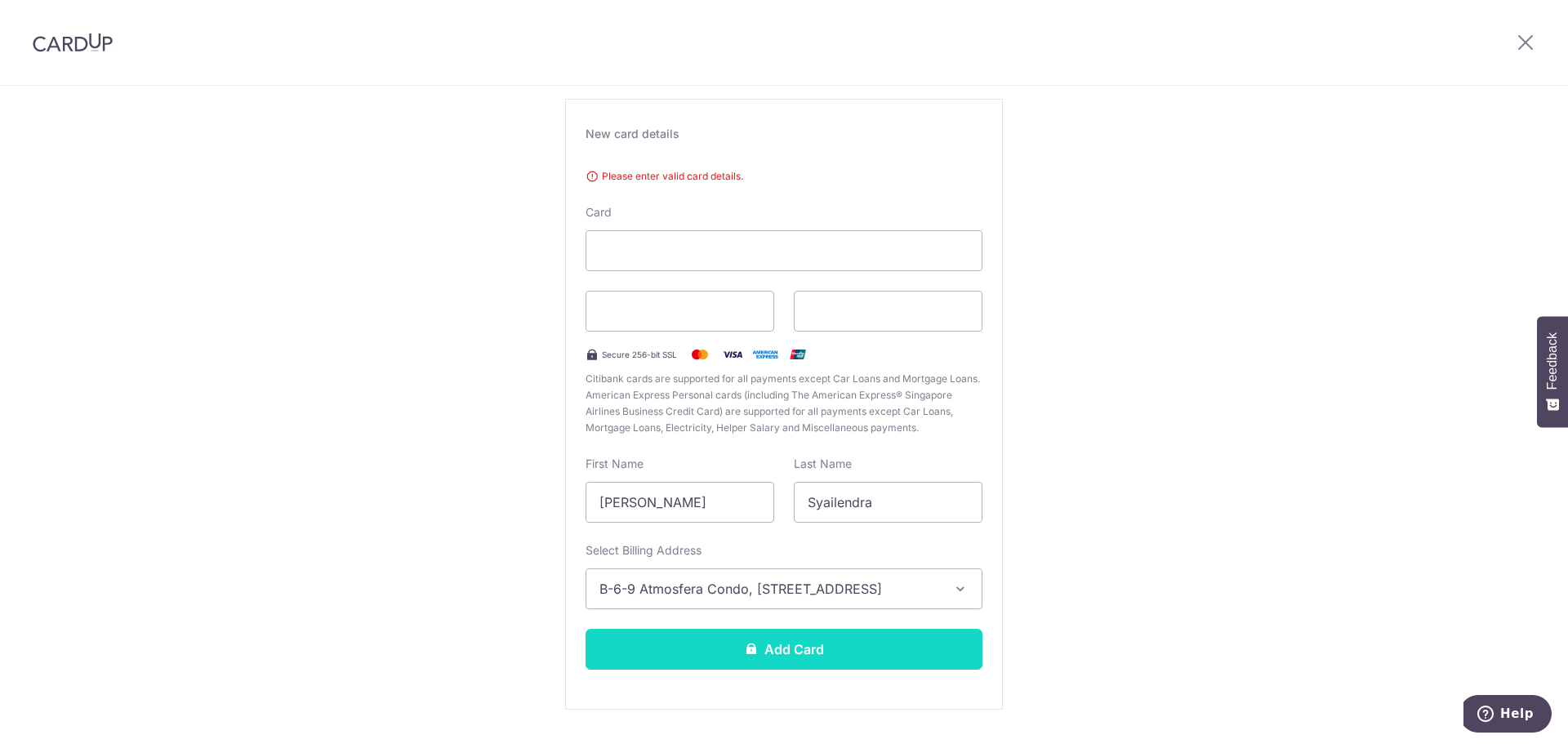
click at [707, 647] on button "Add Card" at bounding box center [784, 649] width 397 height 41
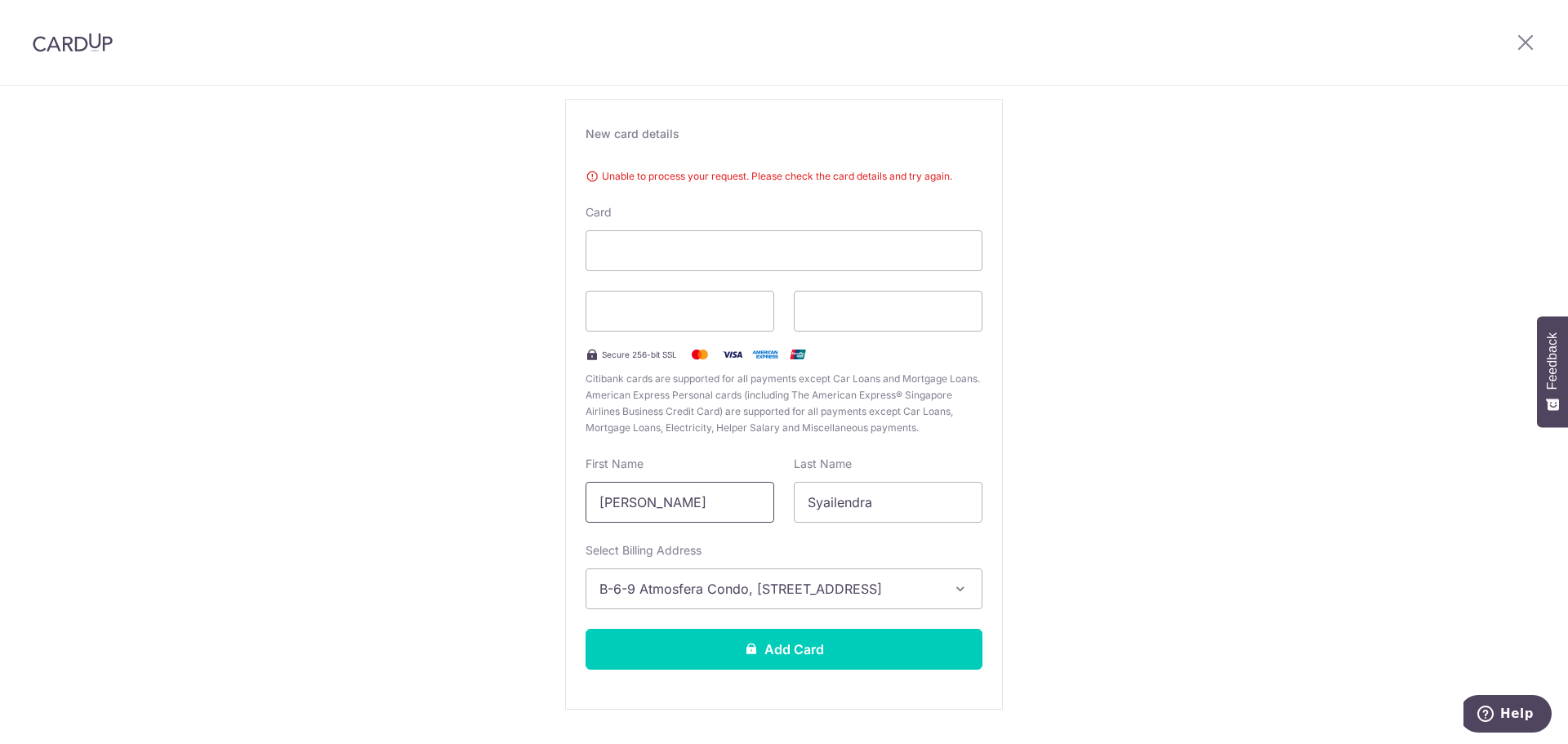
click at [686, 504] on input "Sarazen" at bounding box center [679, 503] width 189 height 41
click at [885, 504] on input "Syailendra" at bounding box center [888, 503] width 189 height 41
click at [1519, 46] on icon at bounding box center [1525, 42] width 20 height 21
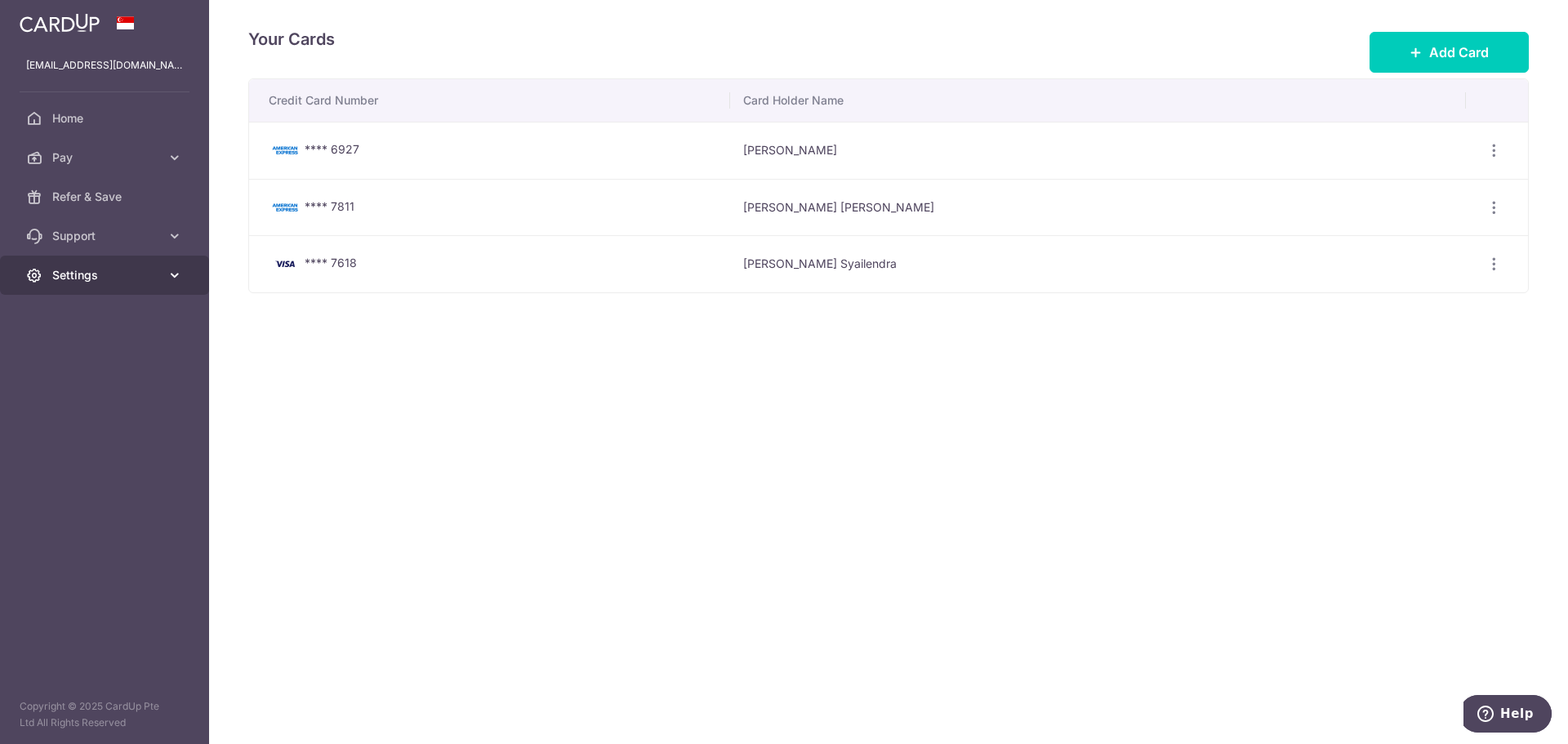
click at [161, 290] on link "Settings" at bounding box center [105, 275] width 209 height 40
click at [111, 358] on span "Logout" at bounding box center [105, 353] width 108 height 16
